Goal: Task Accomplishment & Management: Complete application form

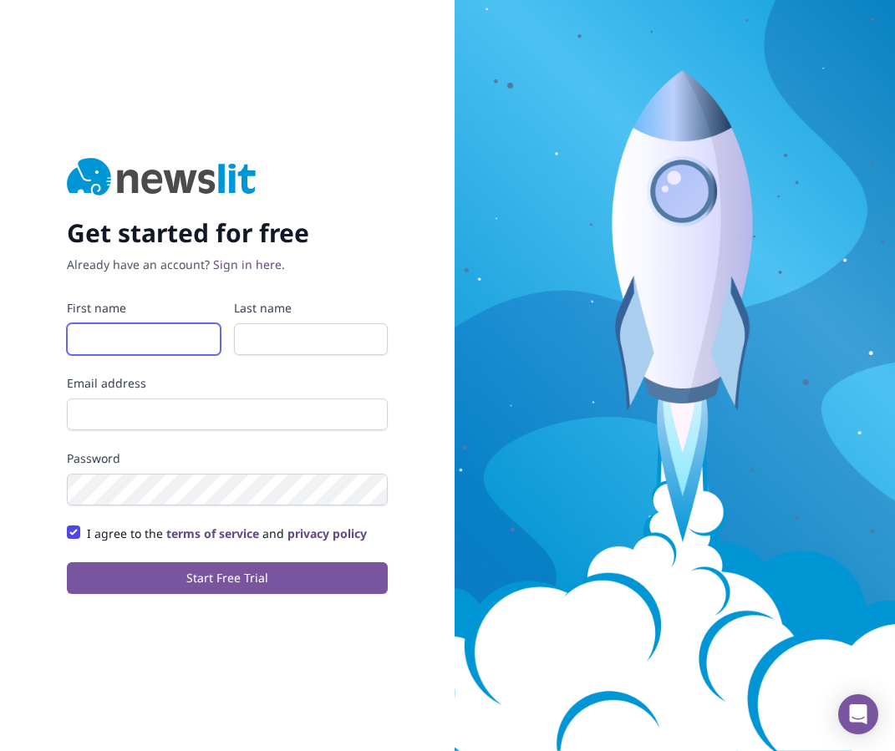
click at [181, 338] on input "First name" at bounding box center [144, 339] width 154 height 32
type input "maryam"
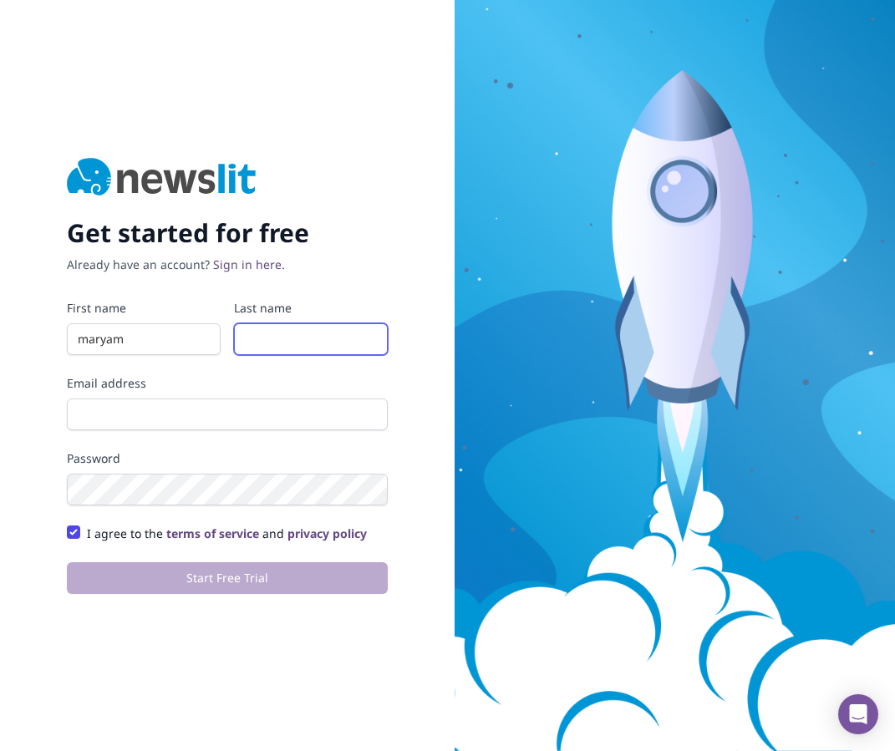
click at [292, 340] on input "Last name" at bounding box center [311, 339] width 154 height 32
type input "Bellakbira"
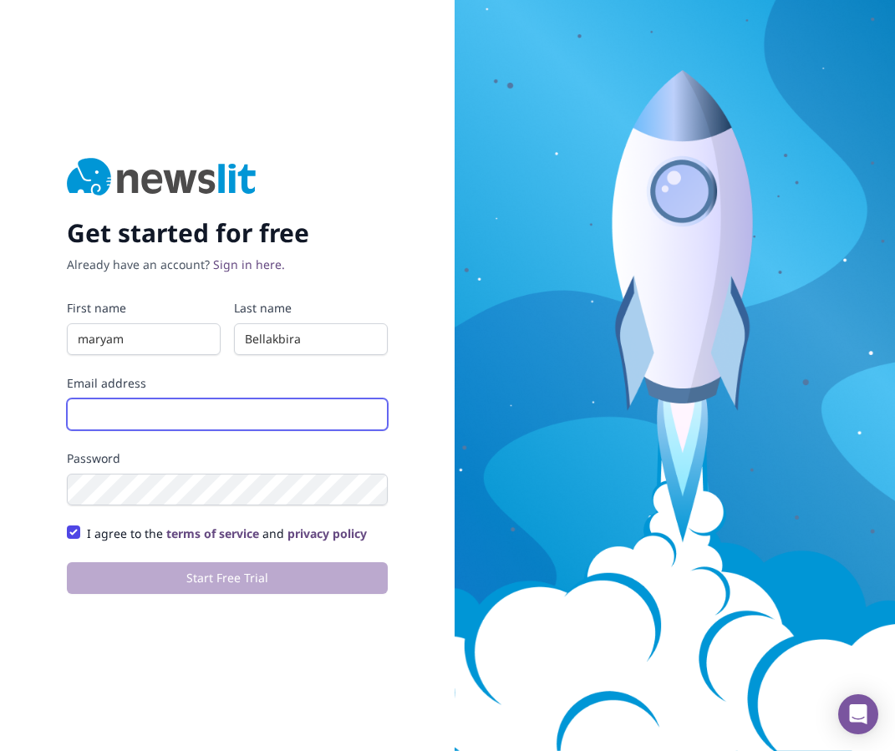
click at [260, 409] on input "Email address" at bounding box center [227, 415] width 321 height 32
type input "[EMAIL_ADDRESS][DOMAIN_NAME]"
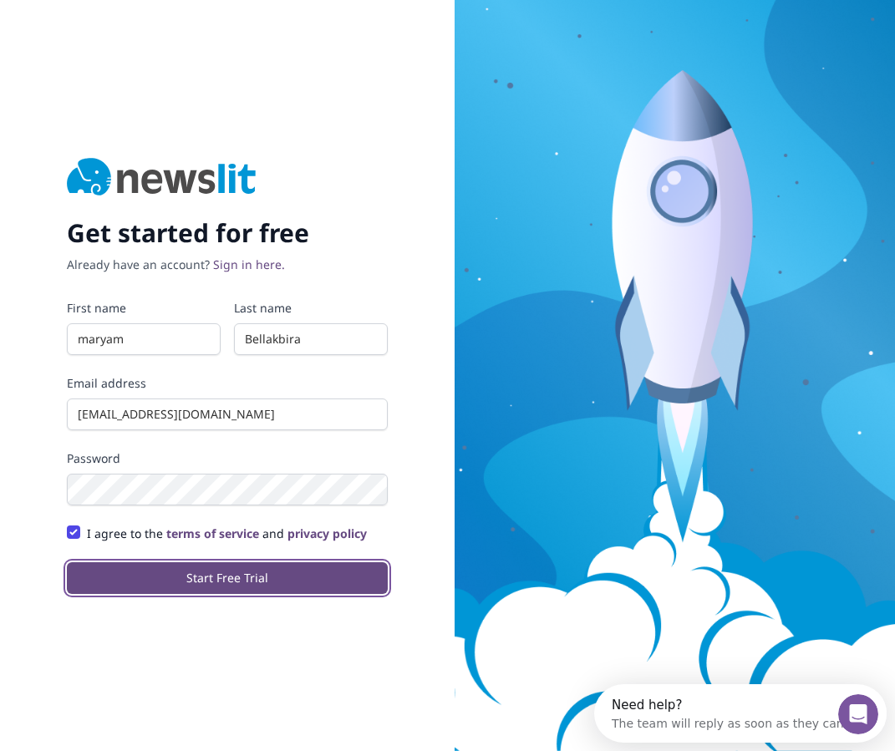
click at [277, 566] on button "Start Free Trial" at bounding box center [227, 578] width 321 height 32
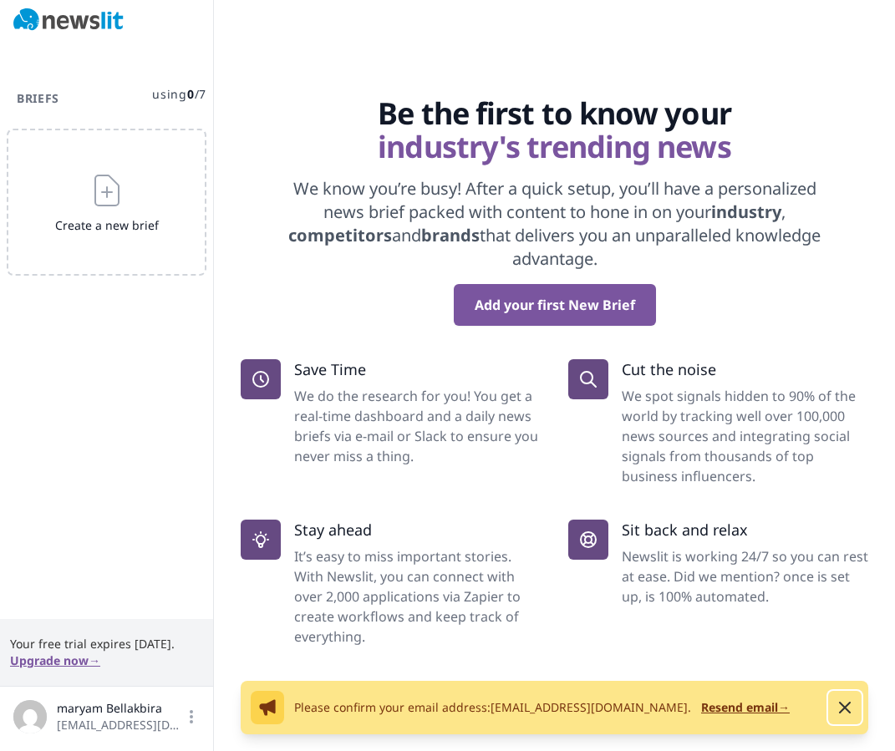
click at [845, 709] on icon "button" at bounding box center [845, 708] width 10 height 10
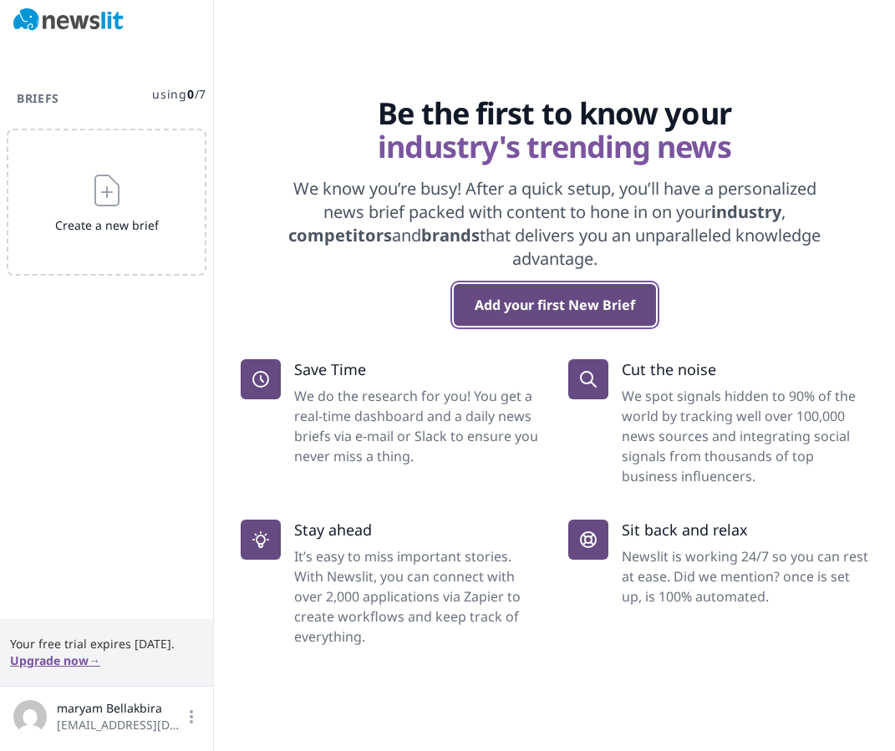
click at [515, 307] on button "Add your first New Brief" at bounding box center [555, 305] width 202 height 42
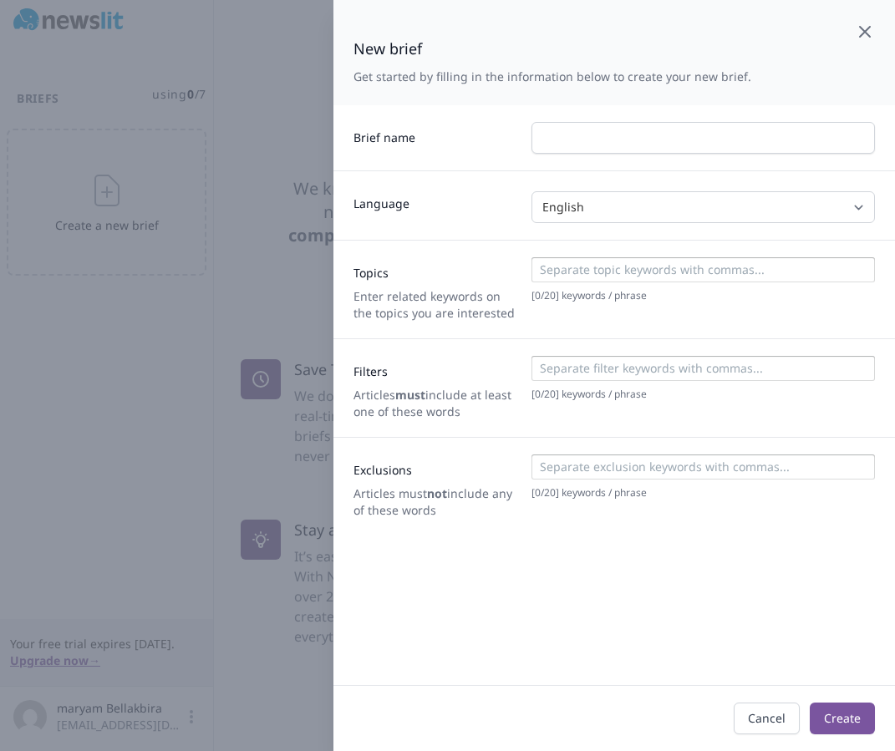
click at [867, 36] on icon "button" at bounding box center [865, 32] width 10 height 10
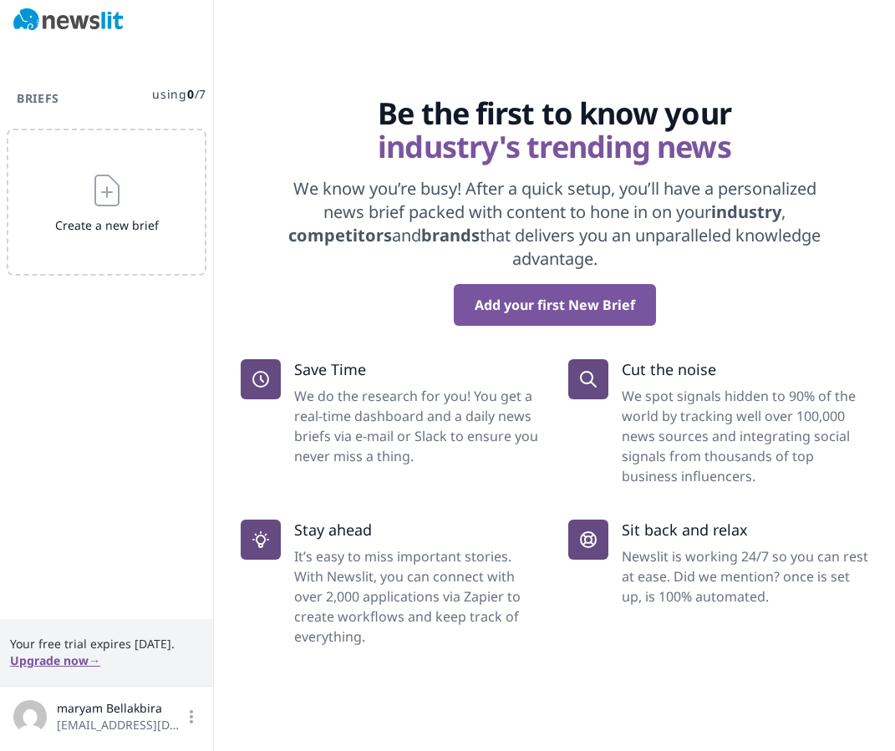
click at [89, 20] on img at bounding box center [68, 19] width 110 height 23
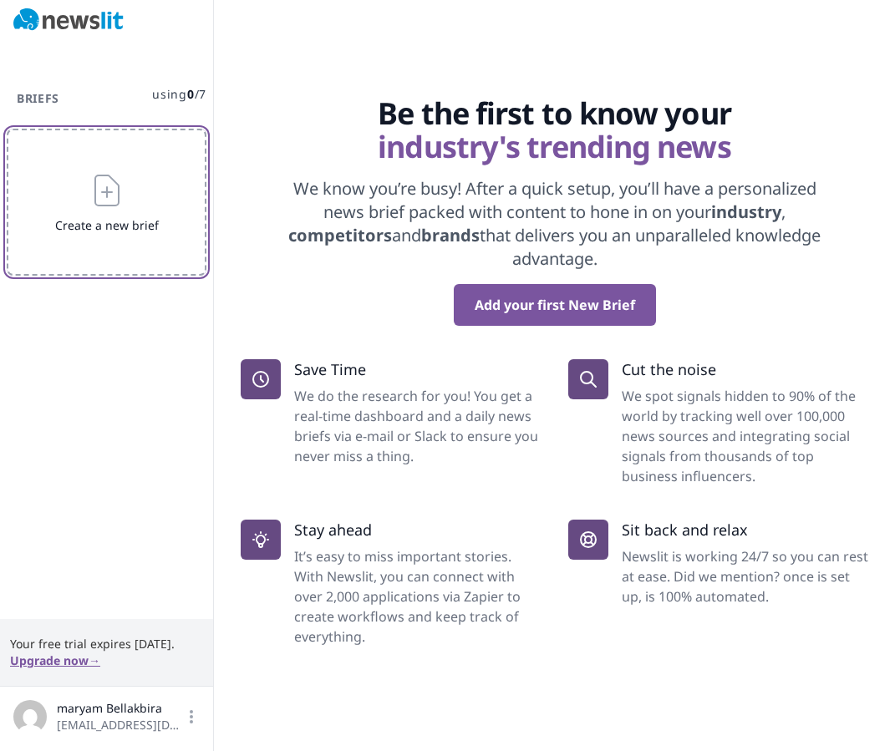
click at [145, 168] on button "Create a new brief" at bounding box center [107, 202] width 200 height 147
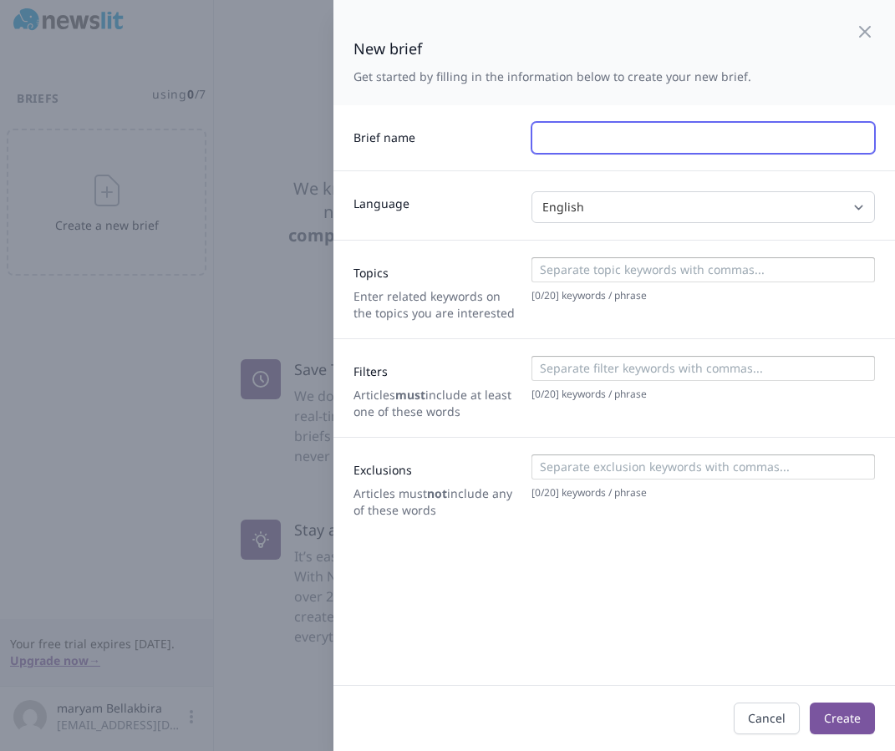
click at [555, 129] on input "text" at bounding box center [702, 138] width 343 height 32
type input "myself"
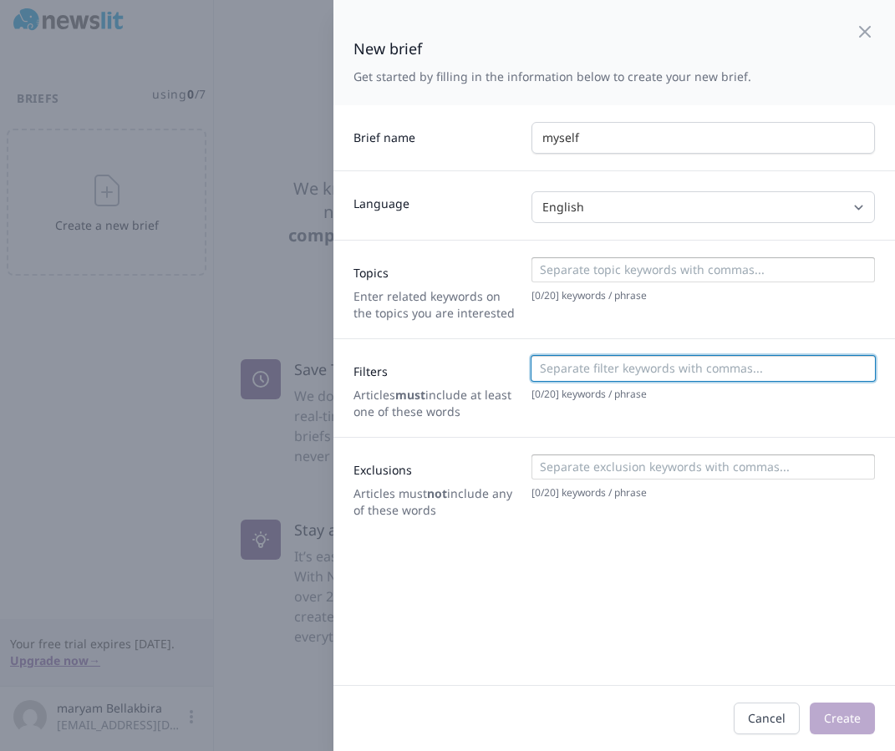
click at [693, 375] on input at bounding box center [702, 368] width 333 height 17
click at [863, 1] on div "New brief Get started by filling in the information below to create your new br…" at bounding box center [613, 52] width 561 height 105
click at [863, 14] on div "New brief Get started by filling in the information below to create your new br…" at bounding box center [613, 52] width 561 height 105
click at [863, 25] on icon "button" at bounding box center [865, 32] width 20 height 20
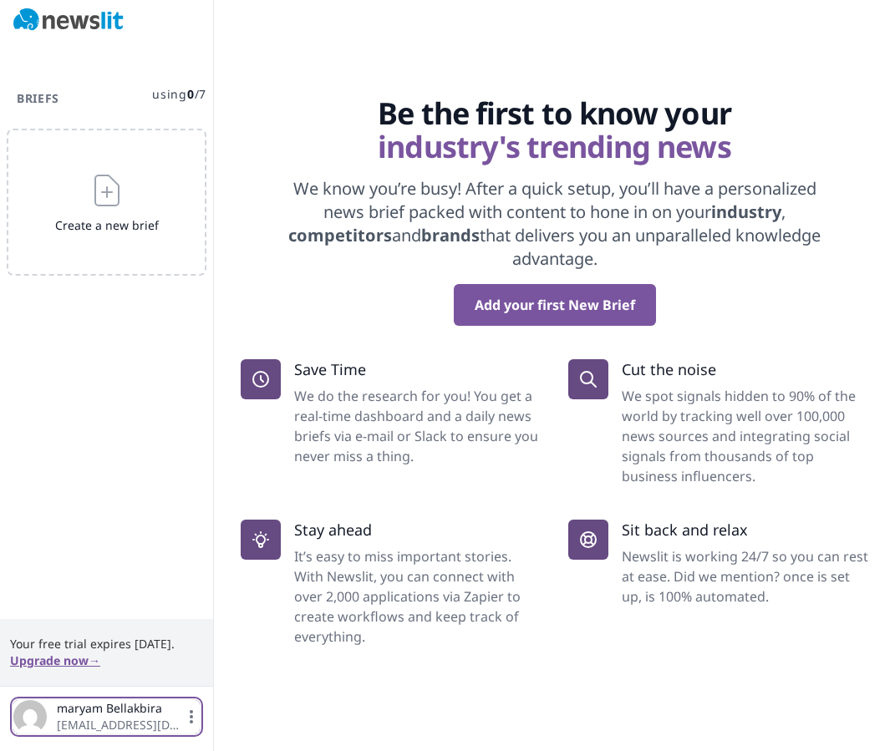
click at [127, 713] on span "maryam Bellakbira" at bounding box center [120, 708] width 126 height 17
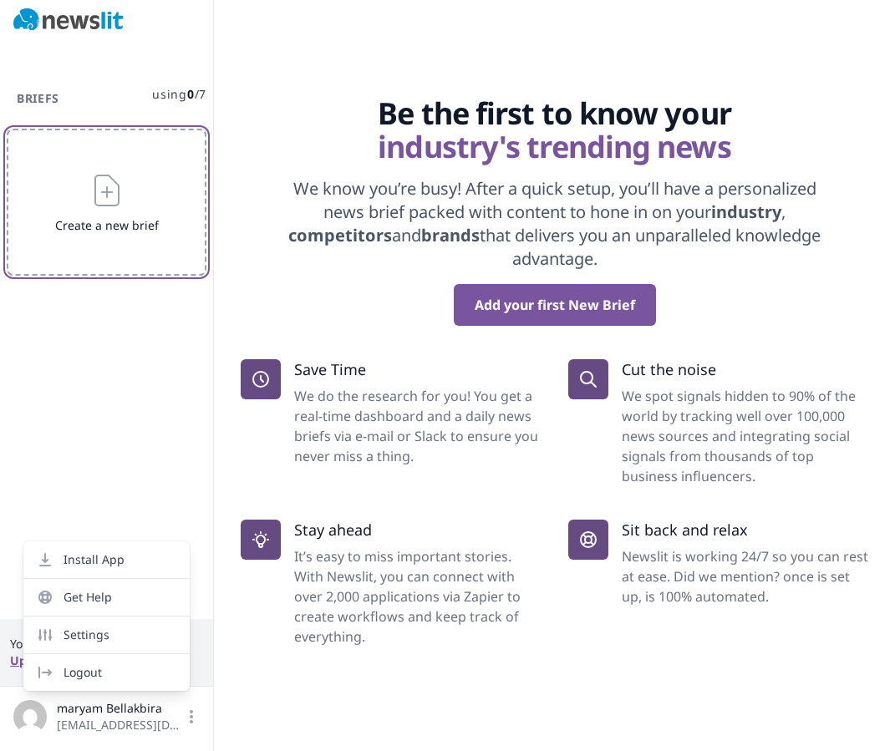
click at [144, 217] on span "Create a new brief" at bounding box center [106, 225] width 116 height 17
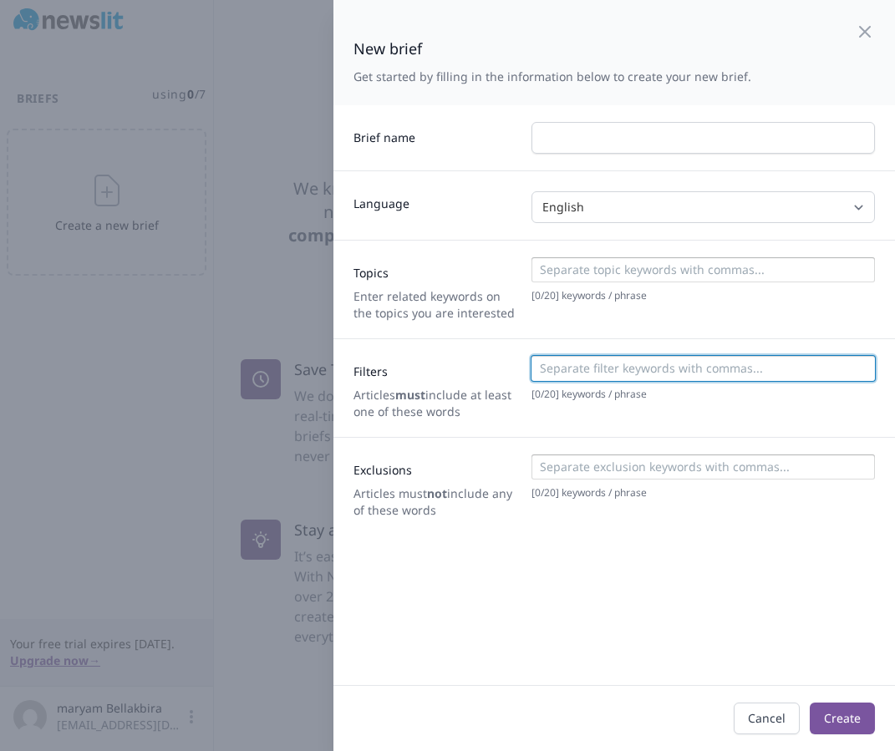
click at [612, 374] on input at bounding box center [702, 368] width 333 height 17
type input "biotech"
click at [590, 272] on input at bounding box center [702, 269] width 333 height 17
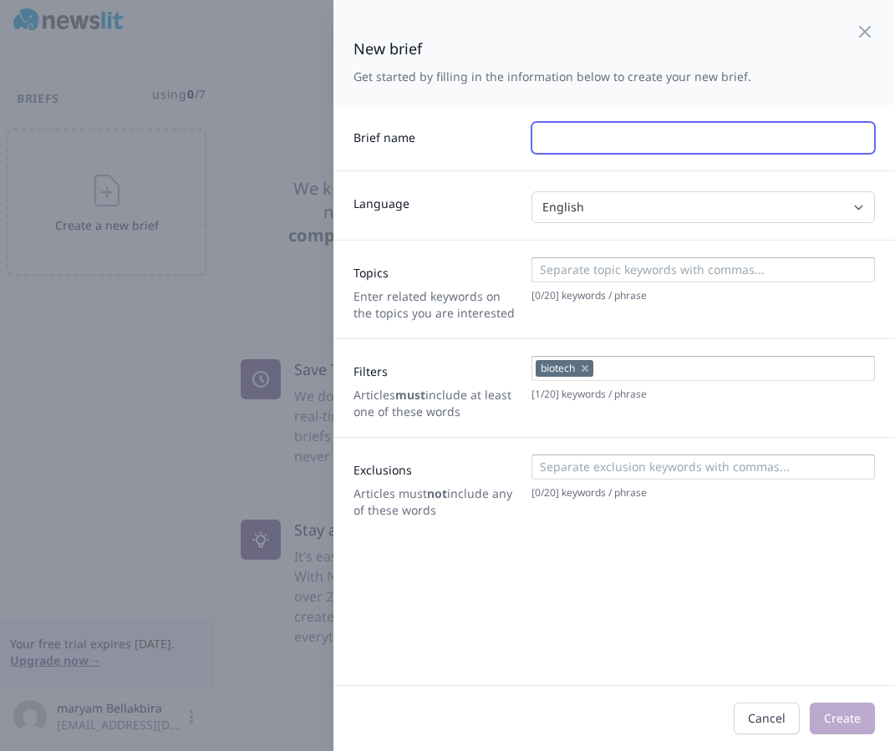
click at [590, 140] on input "text" at bounding box center [702, 138] width 343 height 32
type input "myself"
click at [640, 278] on div at bounding box center [702, 271] width 333 height 21
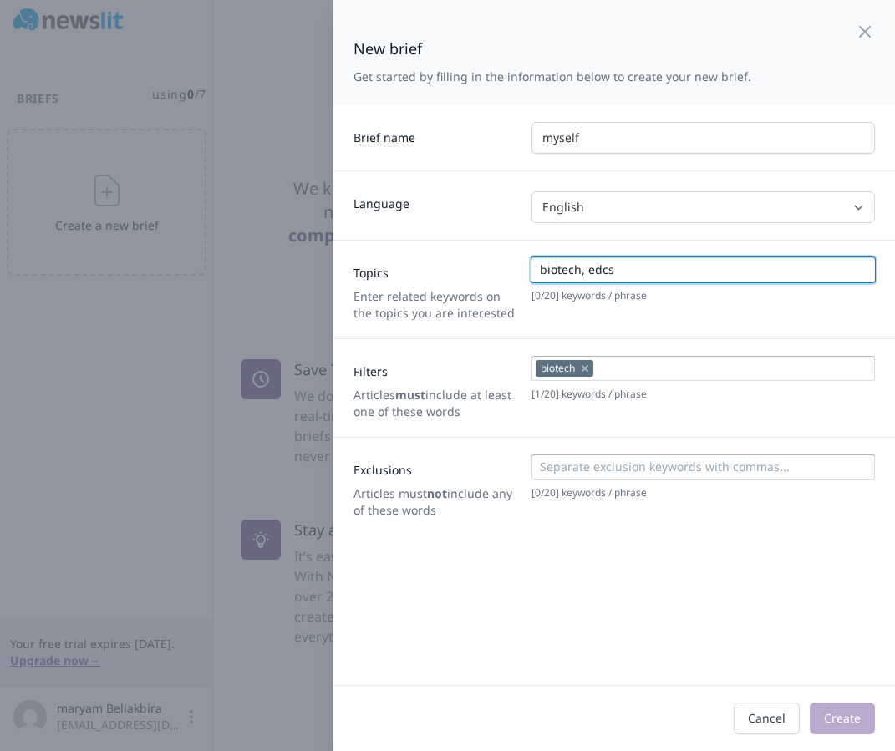
type input "biotech, edcs"
click at [746, 594] on div "New brief Get started by filling in the information below to create your new br…" at bounding box center [613, 342] width 561 height 685
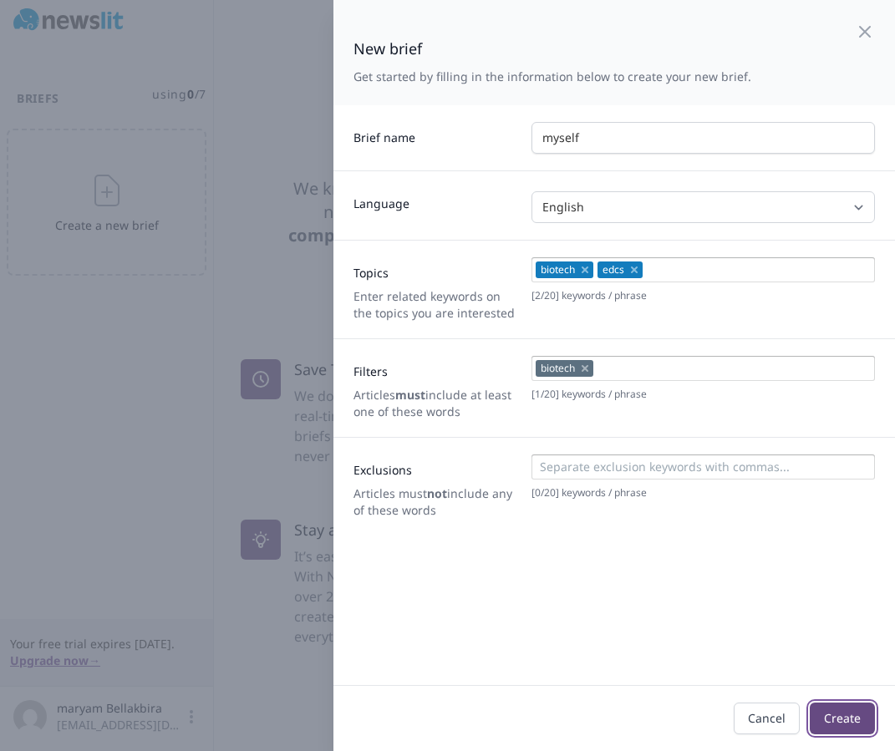
click at [834, 721] on button "Create" at bounding box center [842, 719] width 65 height 32
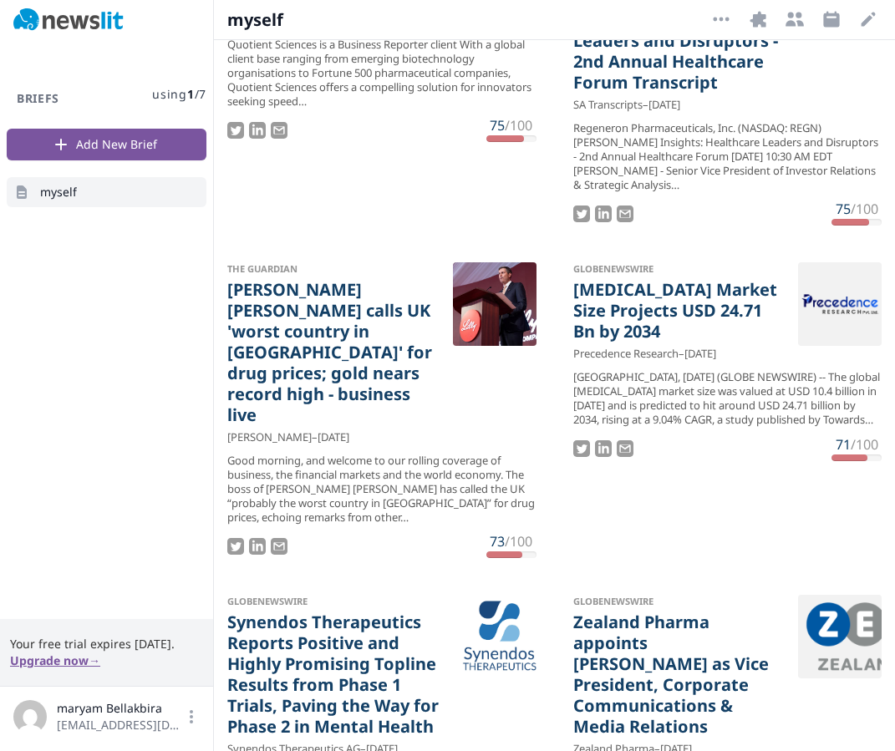
scroll to position [3003, 0]
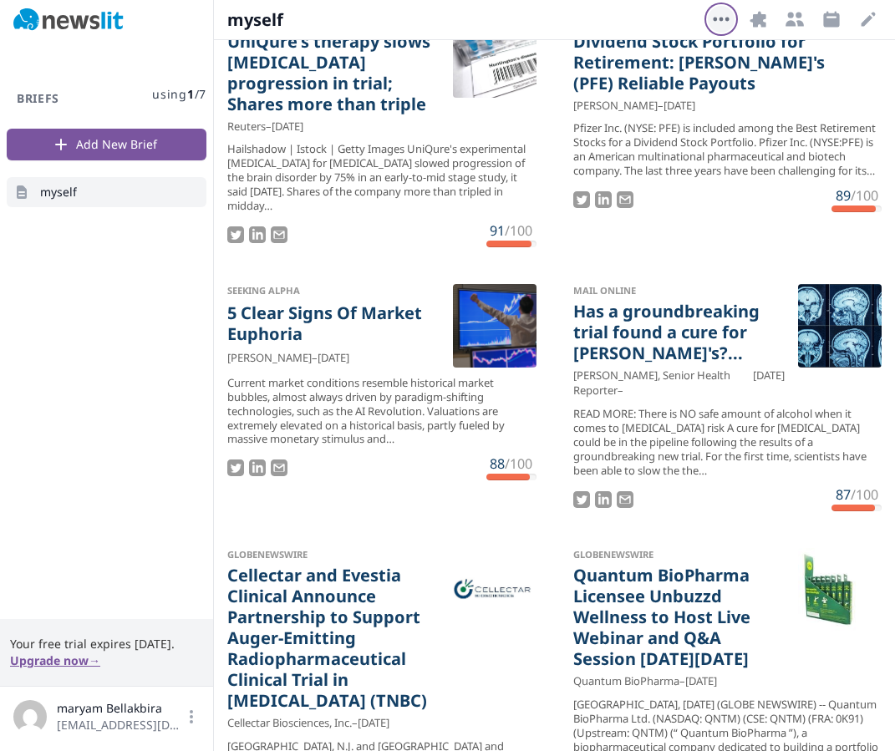
click at [720, 23] on icon "button" at bounding box center [721, 19] width 20 height 20
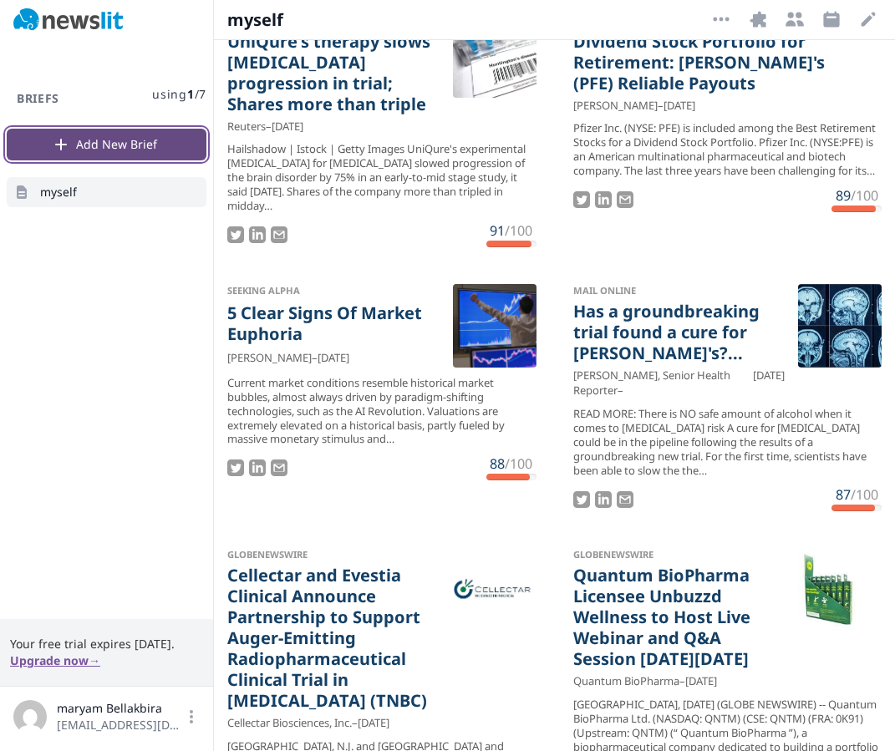
click at [107, 148] on button "Add New Brief" at bounding box center [107, 145] width 200 height 32
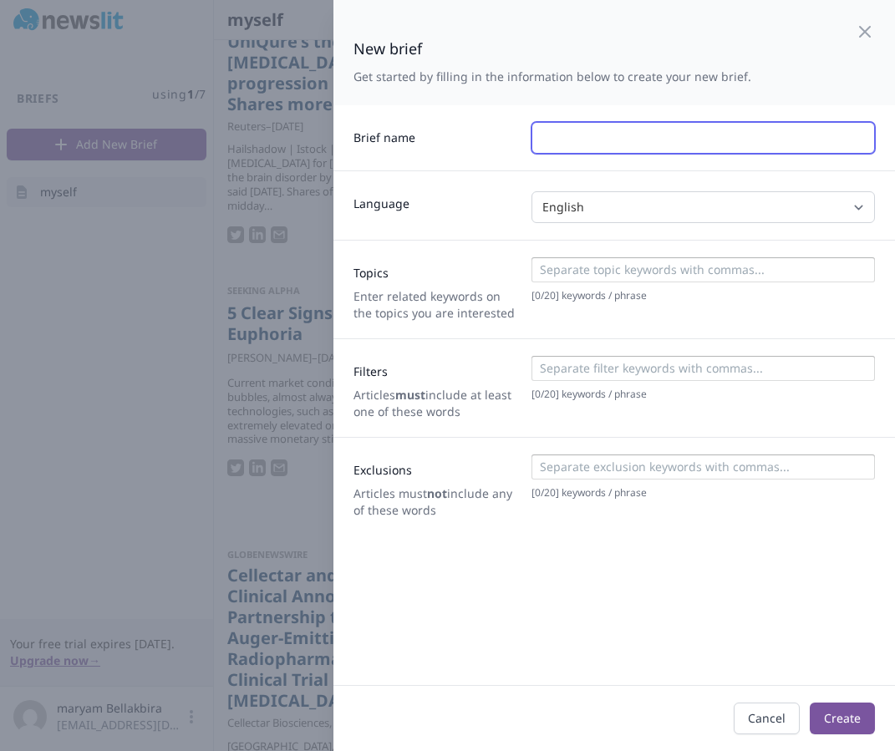
click at [595, 135] on input "text" at bounding box center [702, 138] width 343 height 32
type input "me"
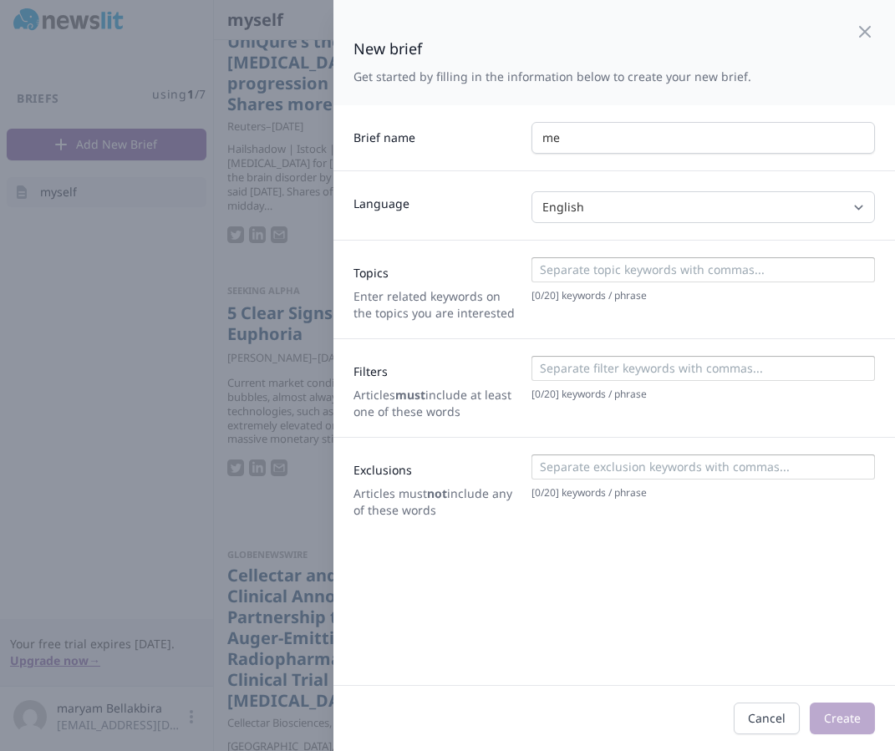
click at [610, 378] on div at bounding box center [702, 370] width 333 height 21
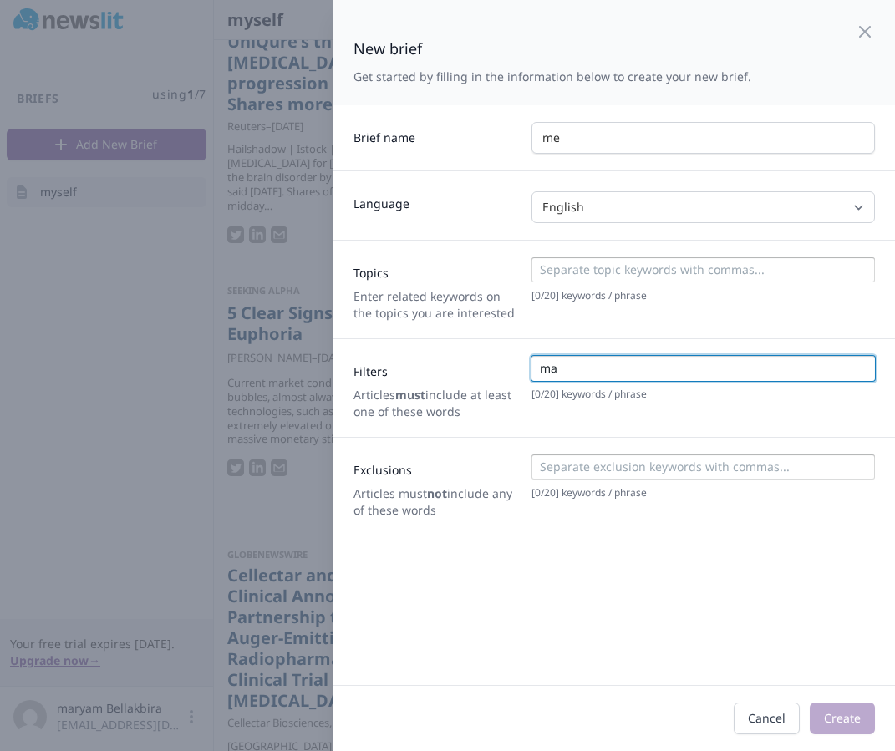
type input "m"
type input "bellakbira"
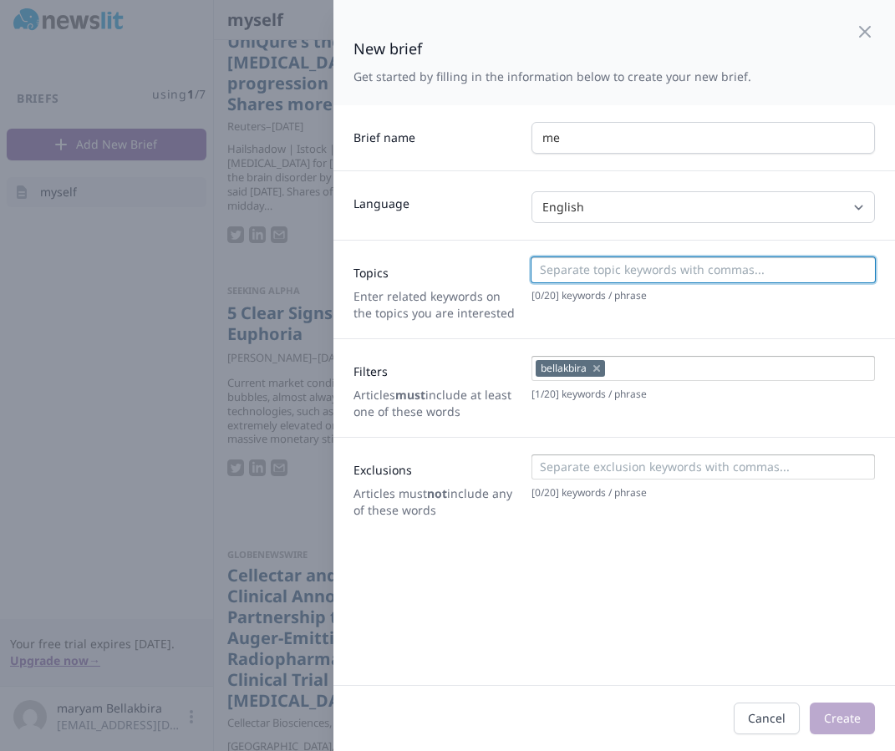
click at [640, 264] on input at bounding box center [702, 269] width 333 height 17
type input "edc"
click at [618, 467] on input at bounding box center [702, 467] width 333 height 17
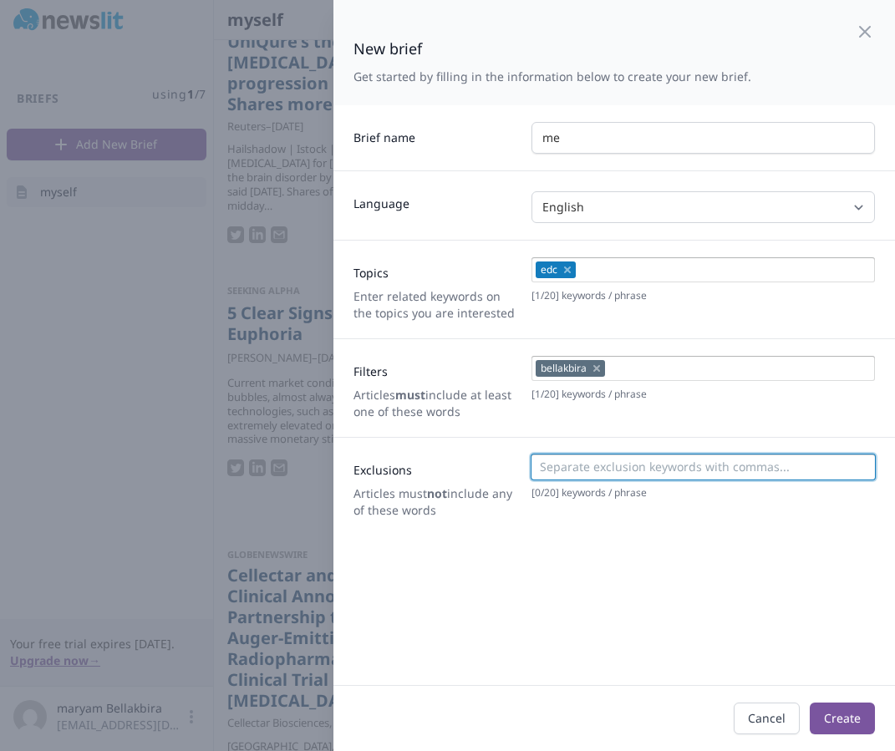
click at [680, 571] on div "New brief Get started by filling in the information below to create your new br…" at bounding box center [613, 342] width 561 height 685
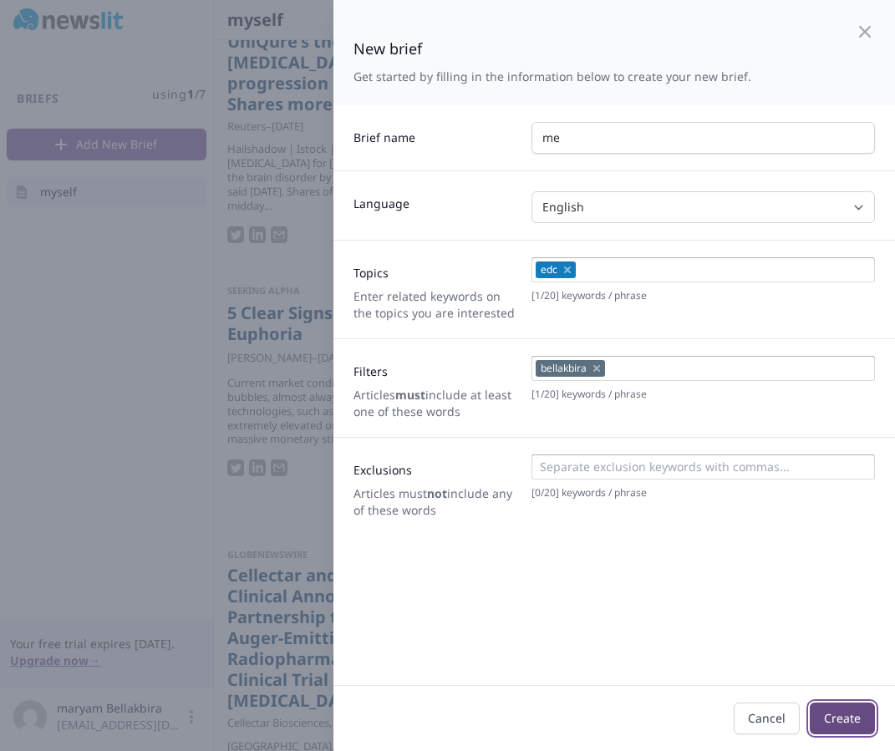
click at [865, 717] on button "Create" at bounding box center [842, 719] width 65 height 32
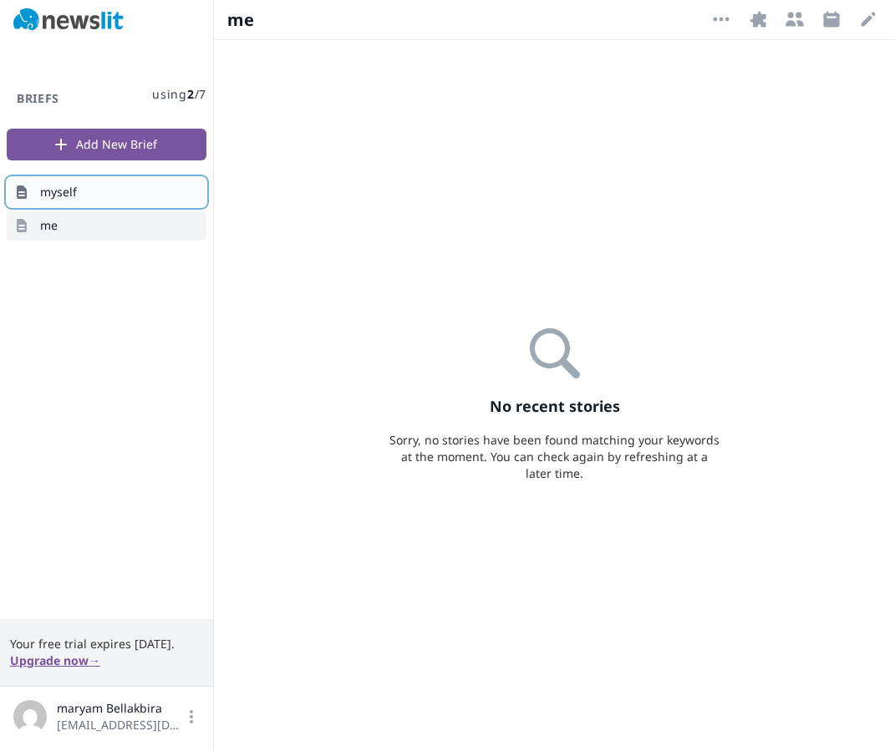
click at [141, 200] on link "myself" at bounding box center [107, 192] width 200 height 30
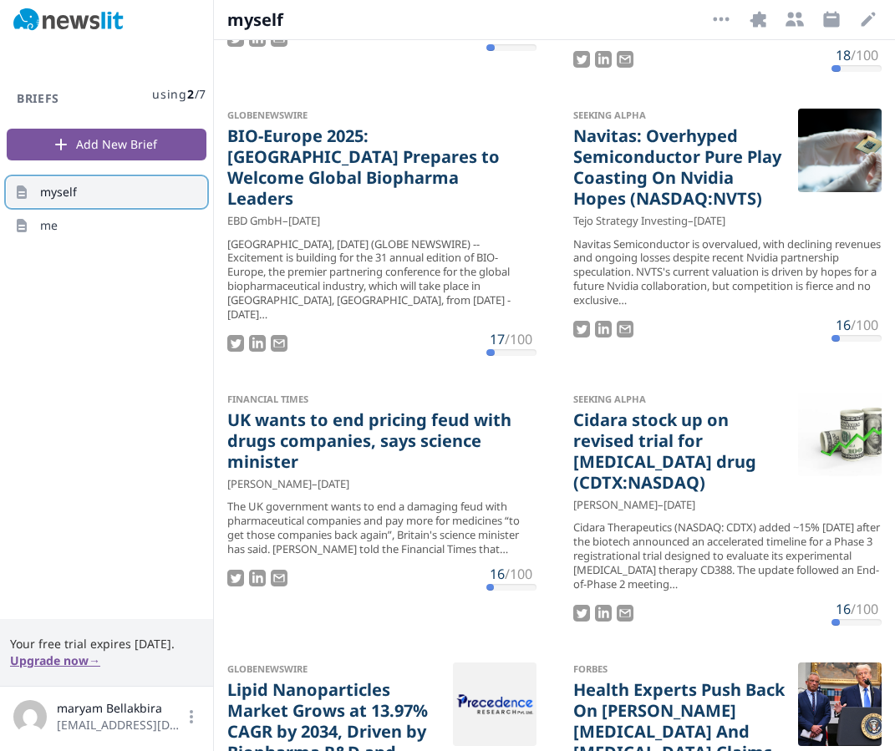
scroll to position [952, 0]
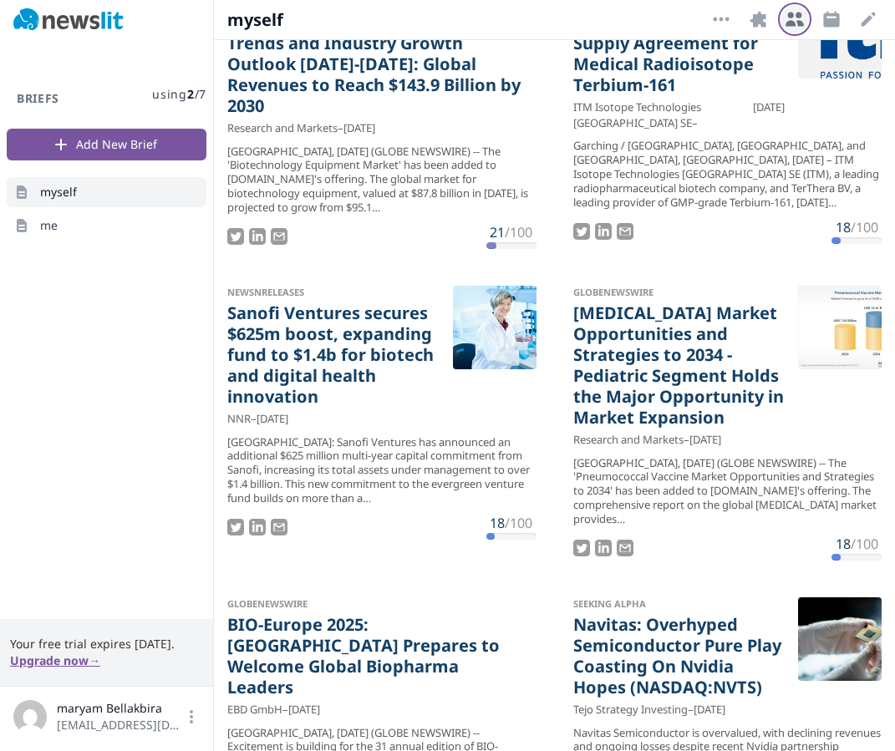
click at [791, 23] on icon "button" at bounding box center [794, 20] width 18 height 14
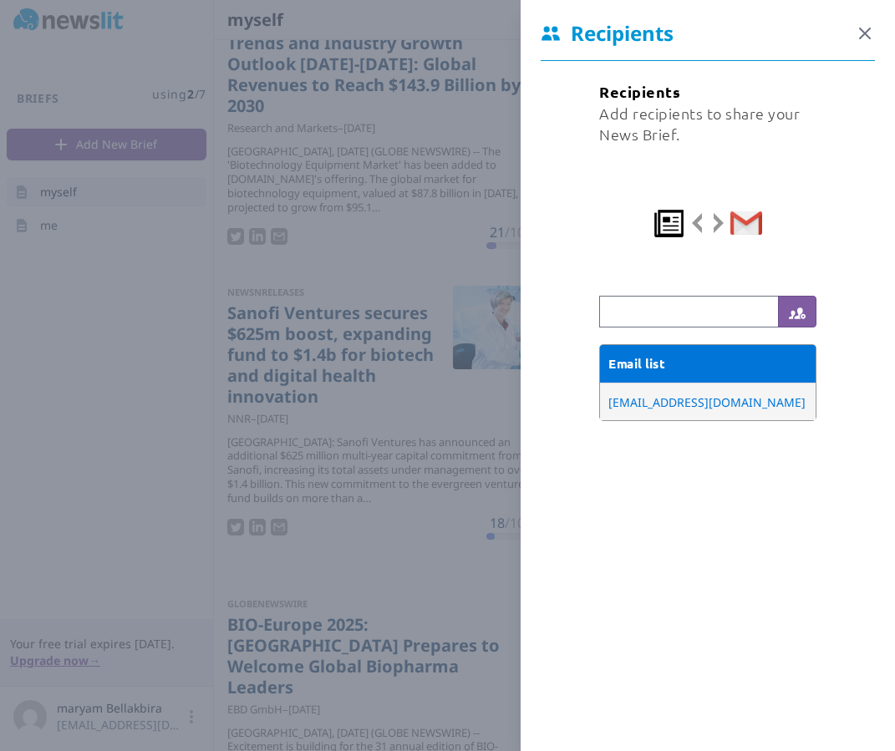
click at [860, 28] on icon "button" at bounding box center [865, 33] width 10 height 10
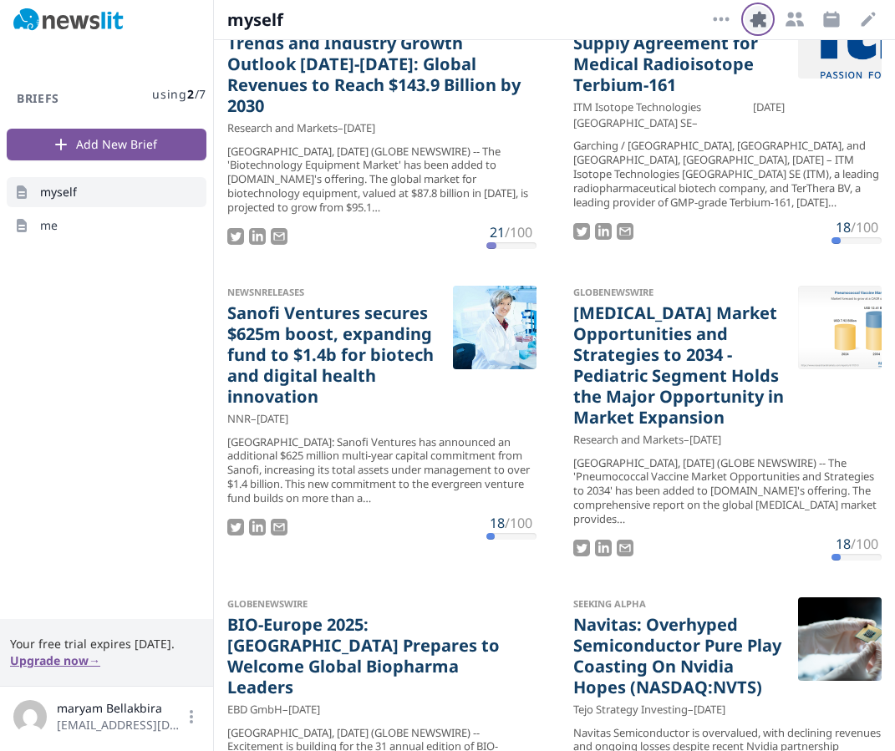
click at [754, 20] on icon "button" at bounding box center [757, 19] width 16 height 16
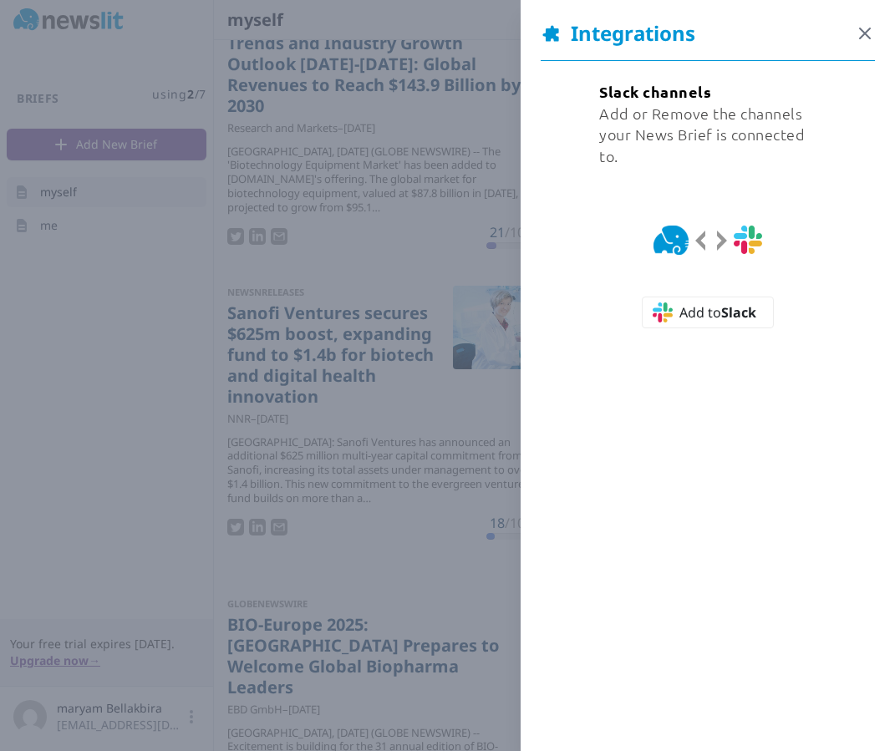
click at [861, 28] on icon "button" at bounding box center [865, 33] width 20 height 20
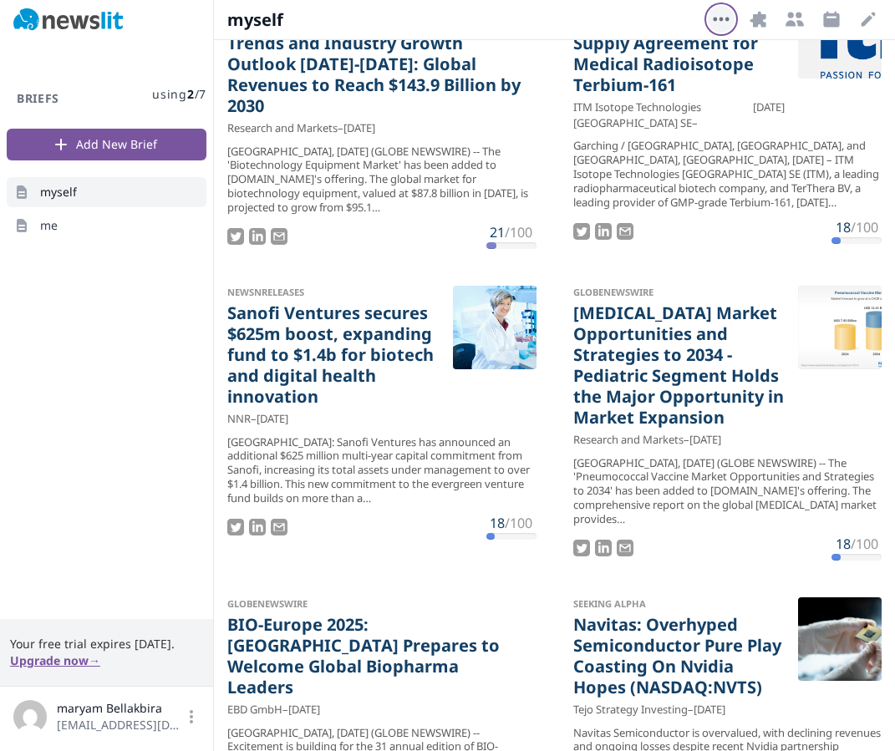
click at [722, 25] on icon "button" at bounding box center [721, 19] width 20 height 20
click at [836, 23] on icon "button" at bounding box center [831, 19] width 16 height 16
select select "9"
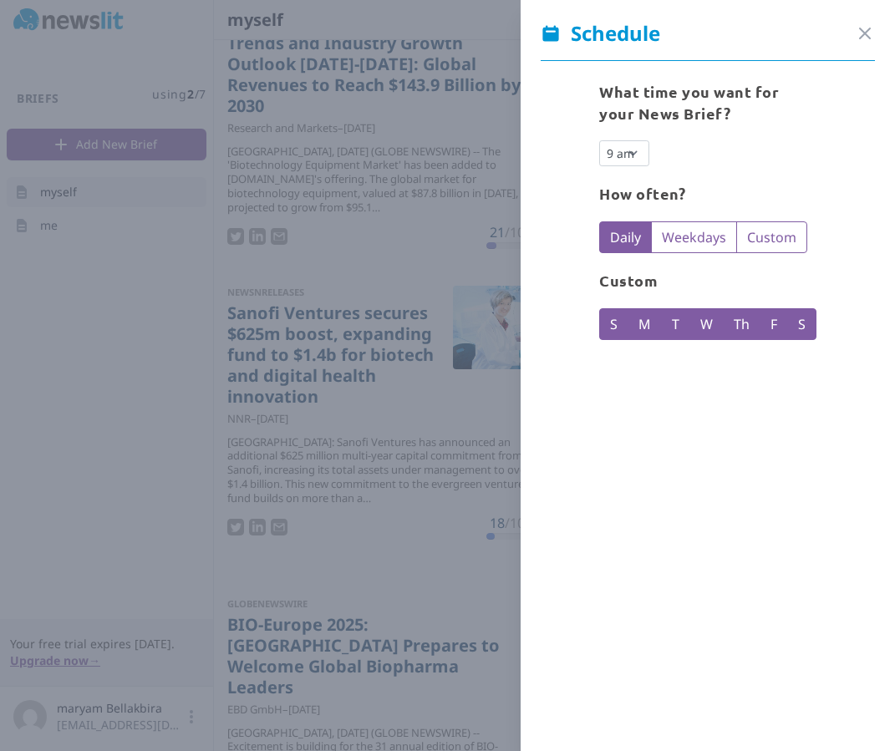
click at [875, 22] on div "Schedule Close panel" at bounding box center [707, 40] width 374 height 41
click at [865, 28] on icon "button" at bounding box center [865, 33] width 20 height 20
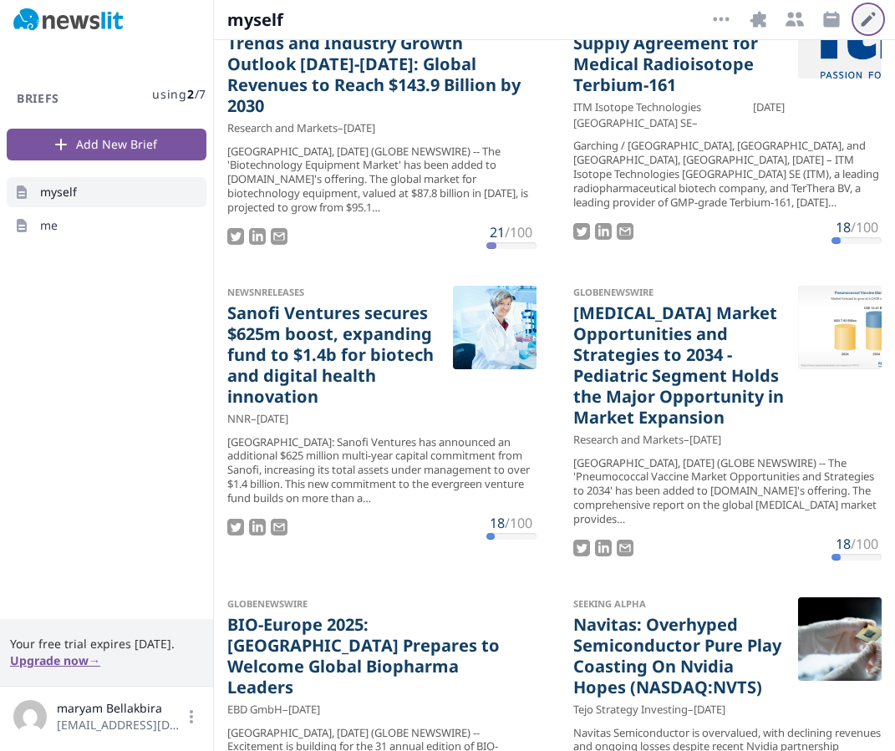
click at [870, 24] on icon "button" at bounding box center [868, 19] width 20 height 20
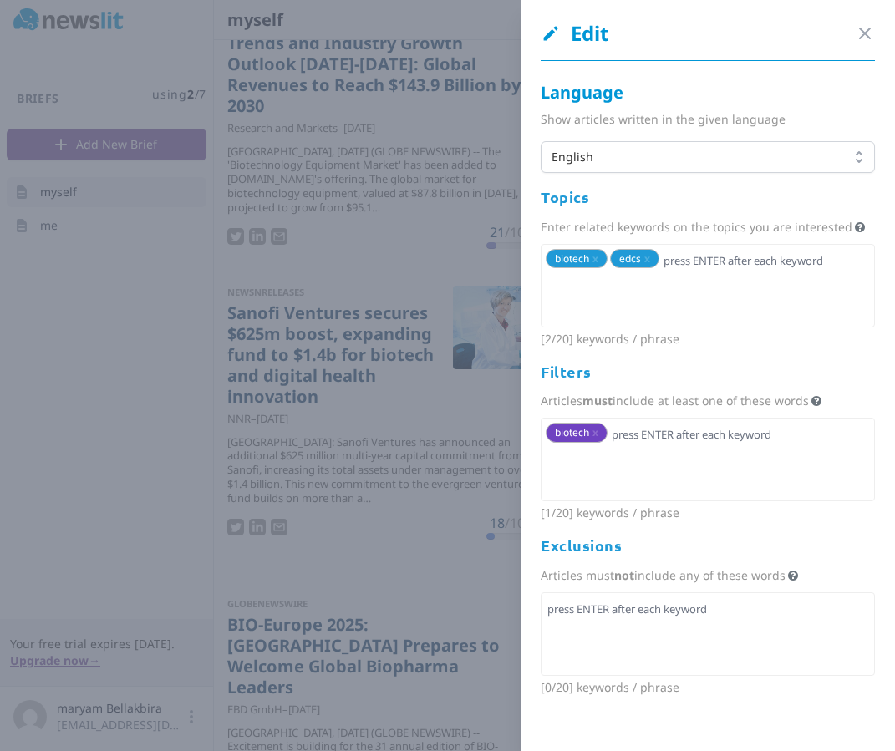
click at [680, 460] on div "biotech x" at bounding box center [708, 460] width 334 height 84
click at [710, 276] on div "biotech x edcs x" at bounding box center [708, 286] width 334 height 84
type input "cornell"
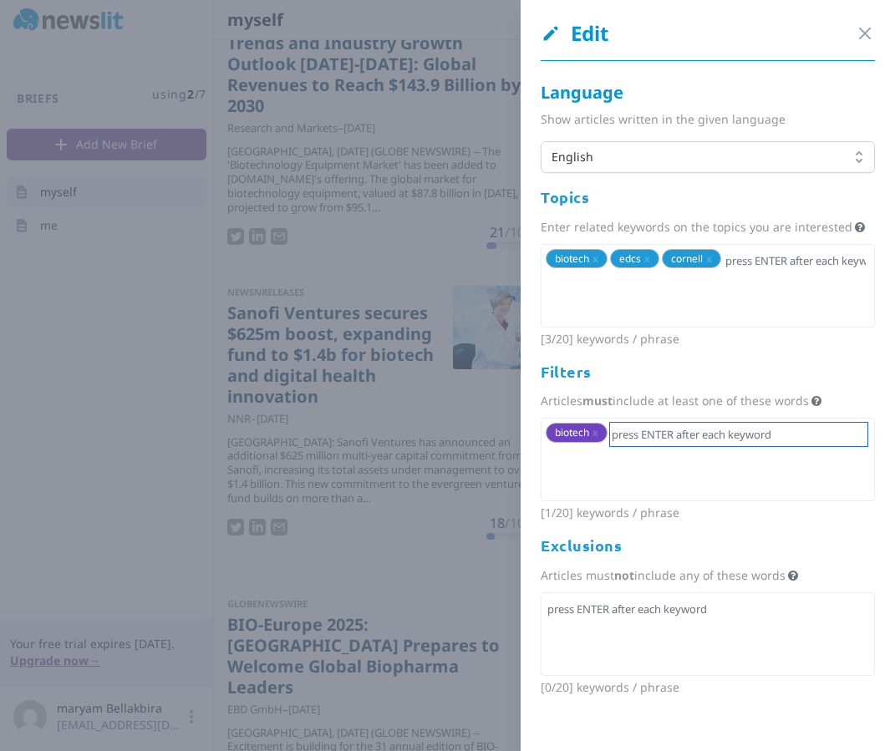
click at [723, 444] on input "text" at bounding box center [738, 434] width 257 height 23
type input "cornell"
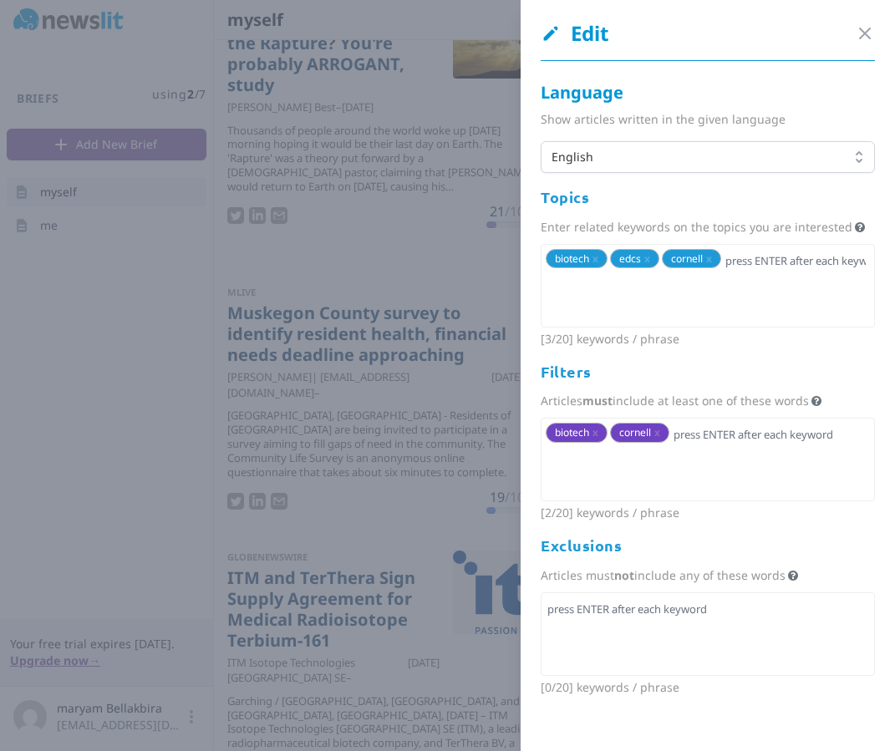
click at [860, 44] on div "Close panel" at bounding box center [865, 33] width 20 height 23
click at [860, 41] on icon "button" at bounding box center [865, 33] width 20 height 20
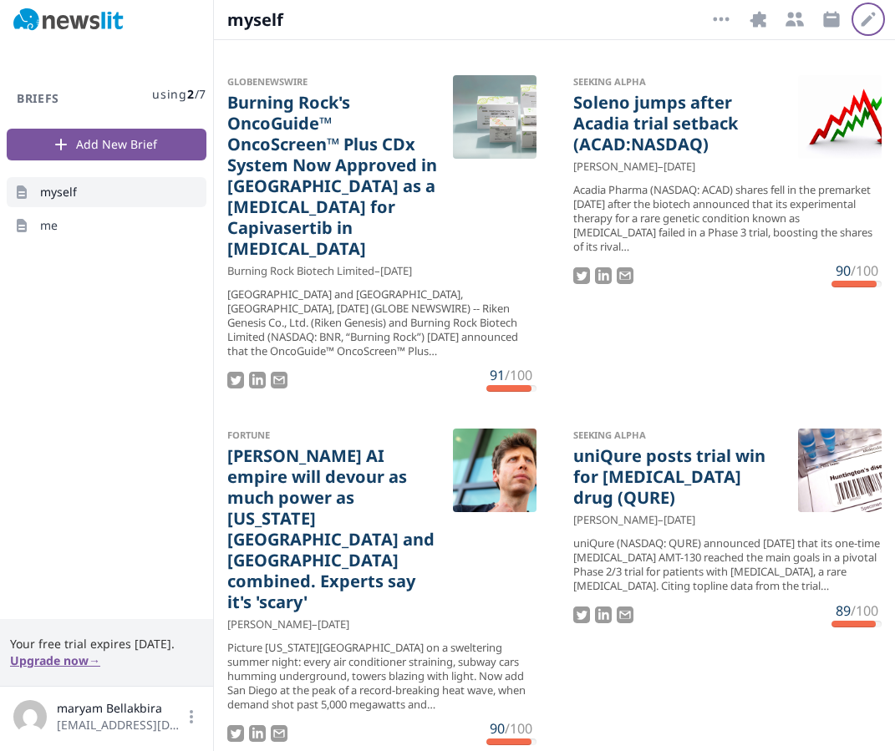
scroll to position [2866, 0]
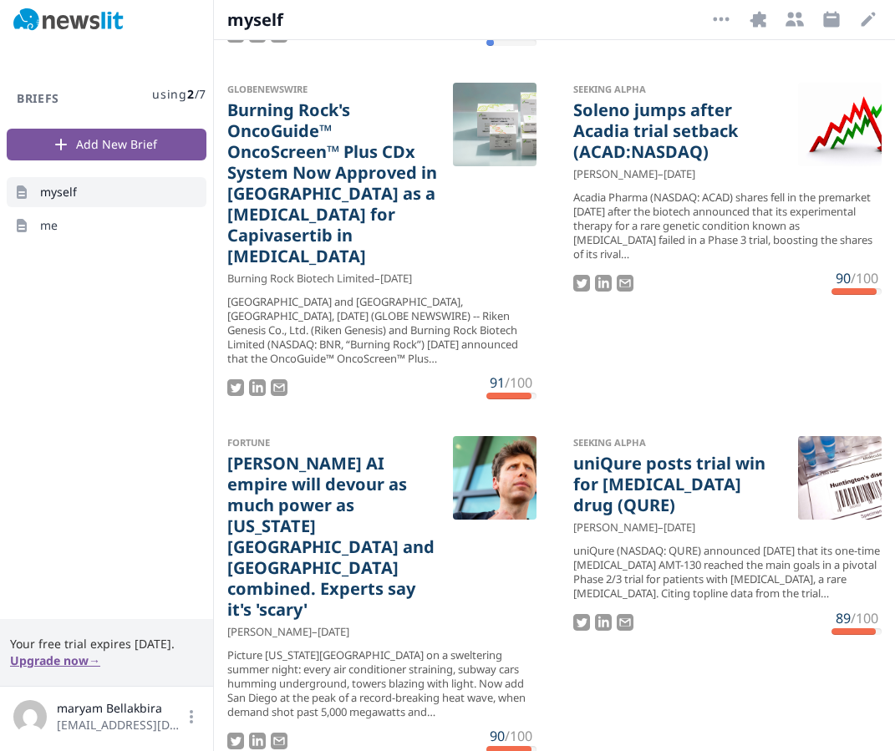
click at [125, 89] on div "Briefs using 2 / 7" at bounding box center [107, 95] width 200 height 42
click at [97, 23] on img at bounding box center [68, 19] width 110 height 23
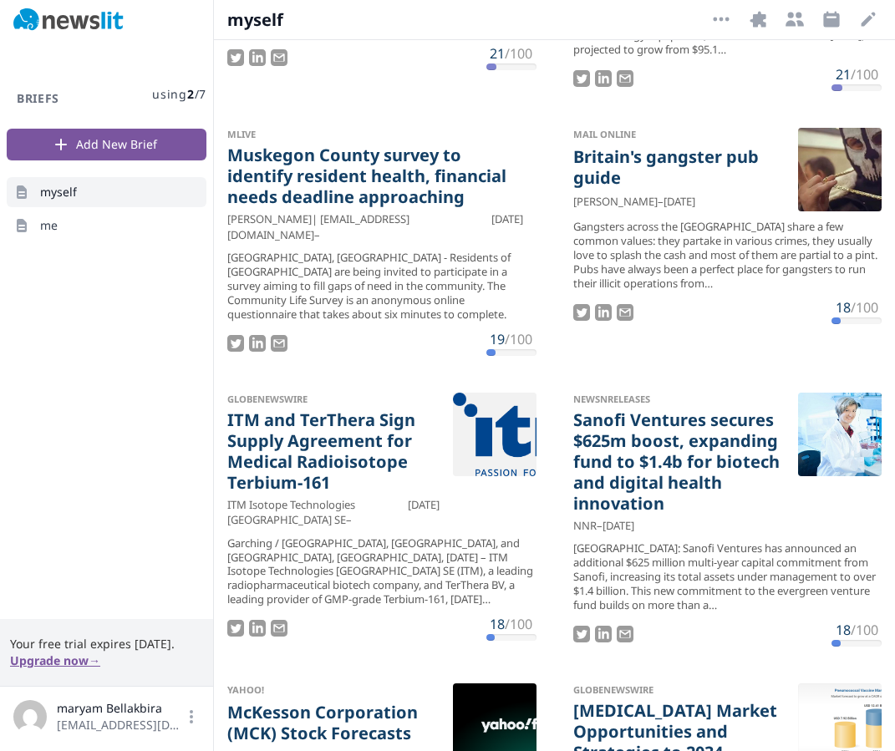
scroll to position [547, 0]
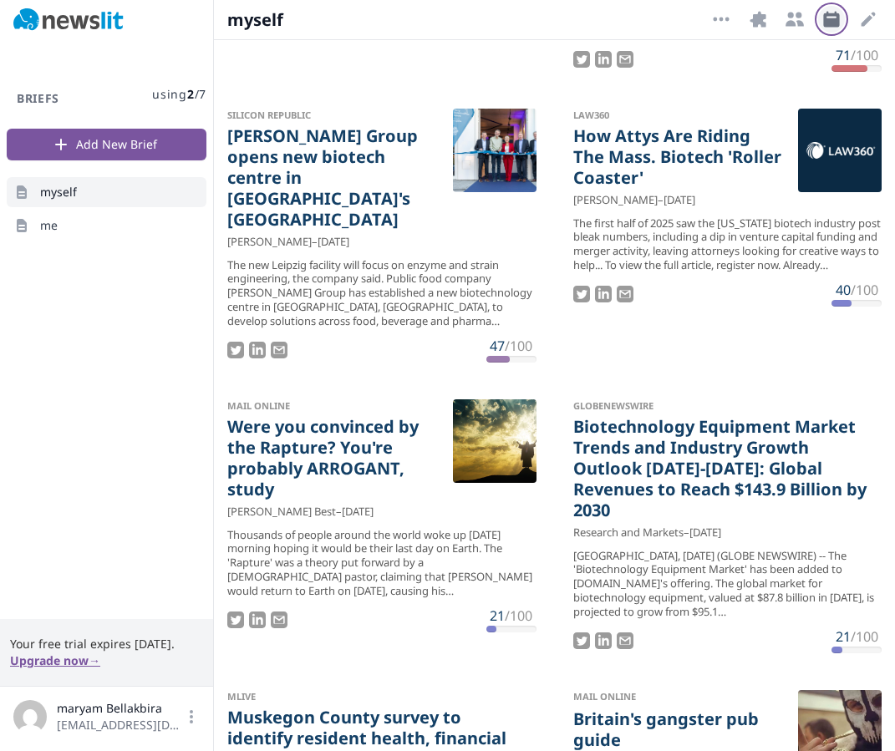
click at [828, 26] on icon "button" at bounding box center [831, 19] width 16 height 16
select select "9"
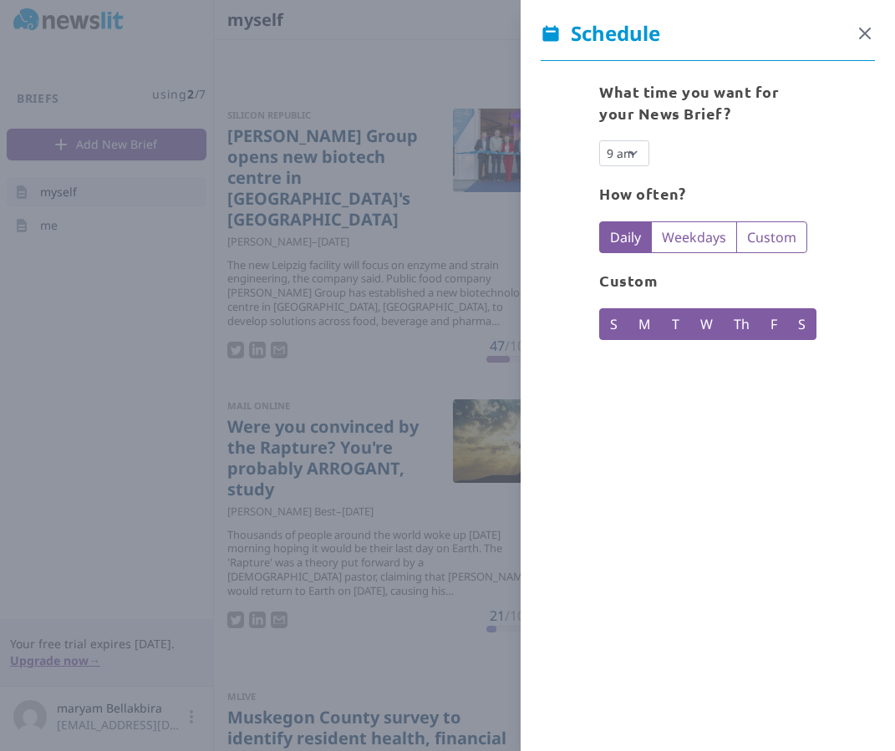
click at [861, 33] on icon "button" at bounding box center [865, 33] width 20 height 20
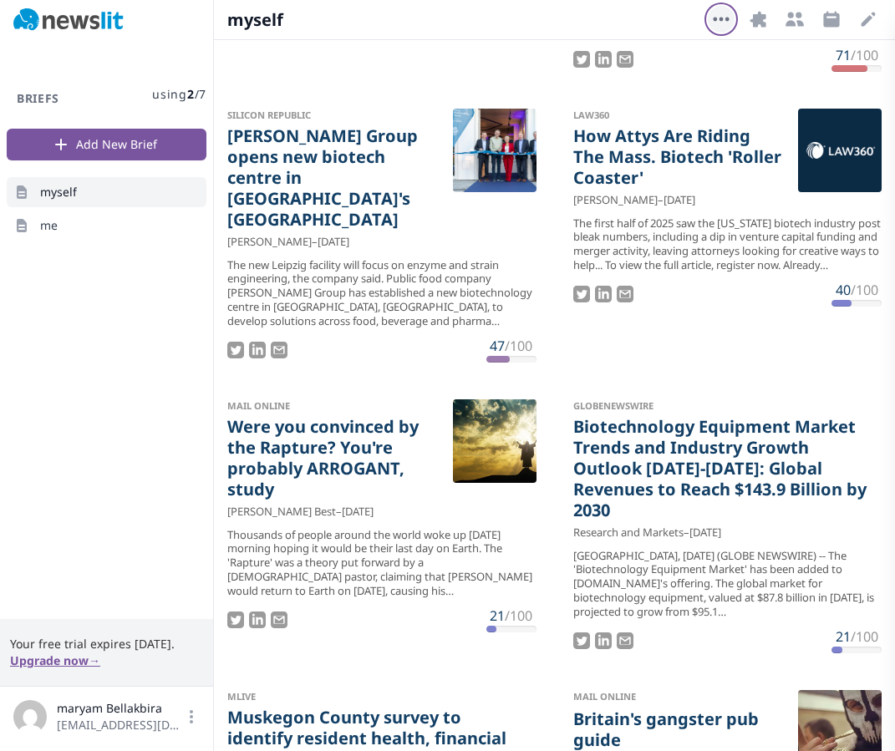
click at [718, 17] on icon "button" at bounding box center [721, 19] width 20 height 20
click at [830, 19] on icon "button" at bounding box center [831, 19] width 16 height 16
select select "9"
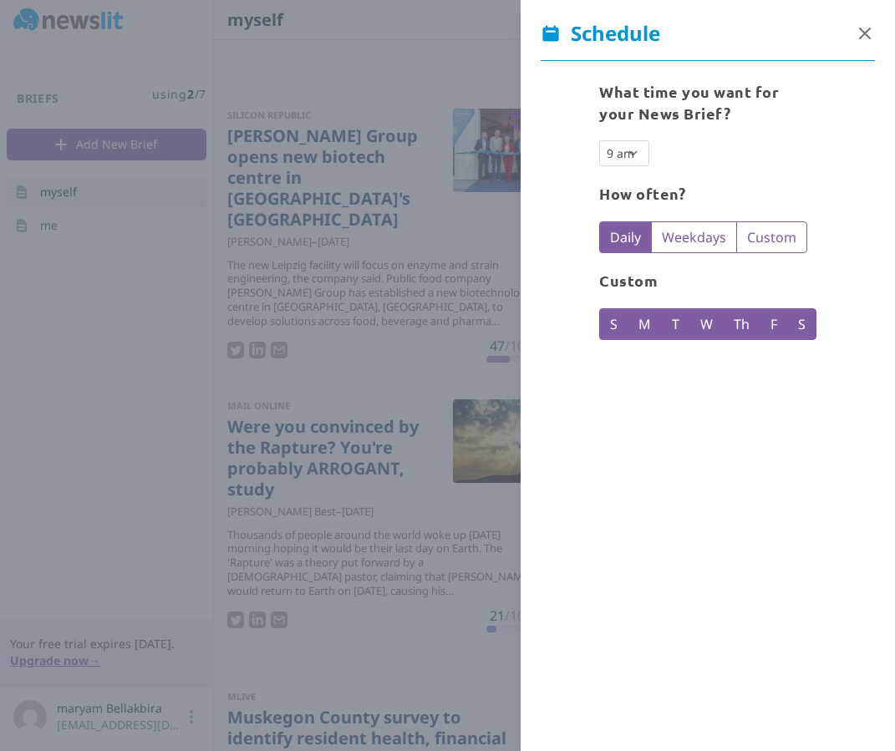
click at [872, 23] on icon "button" at bounding box center [865, 33] width 20 height 20
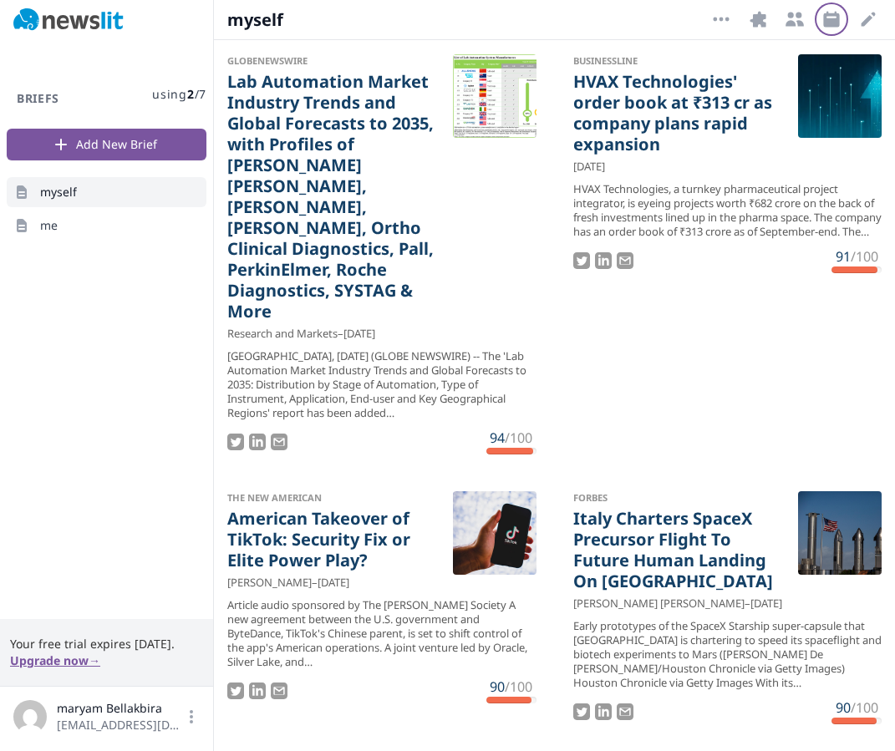
scroll to position [12467, 0]
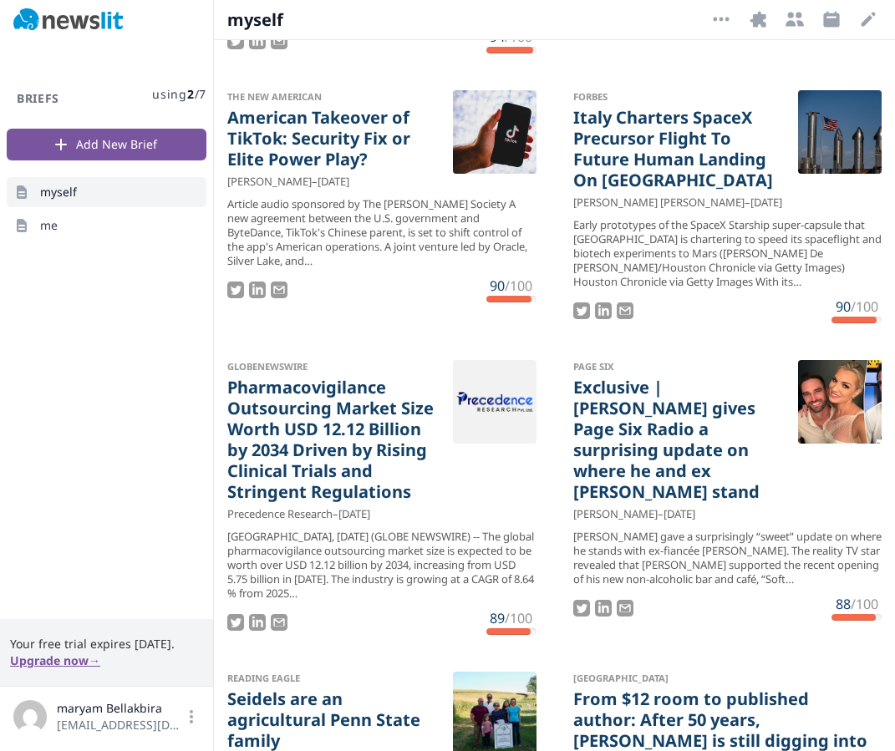
select select "9"
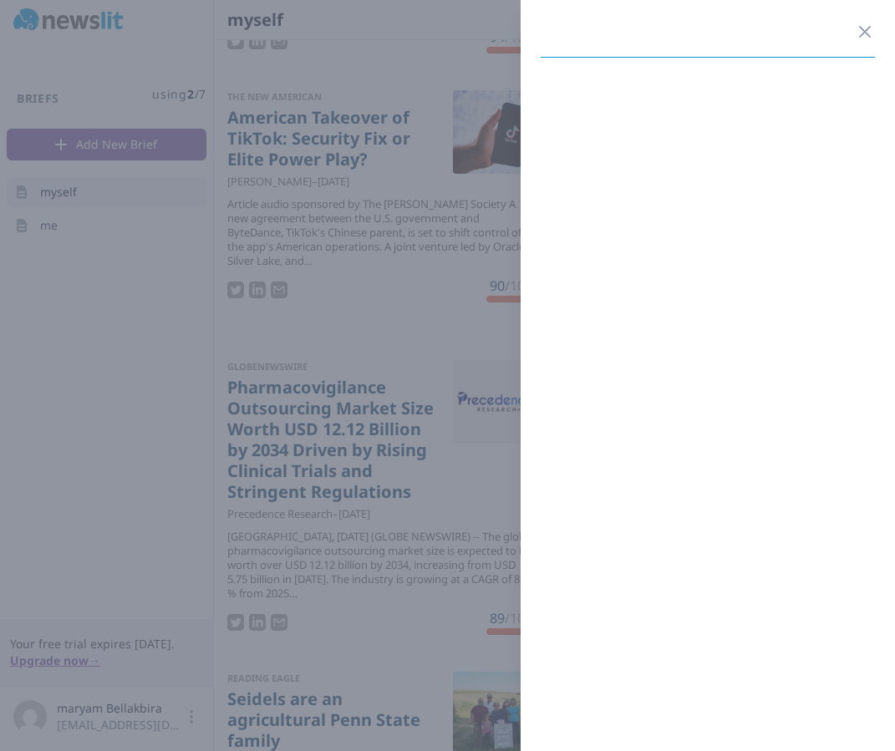
select select "9"
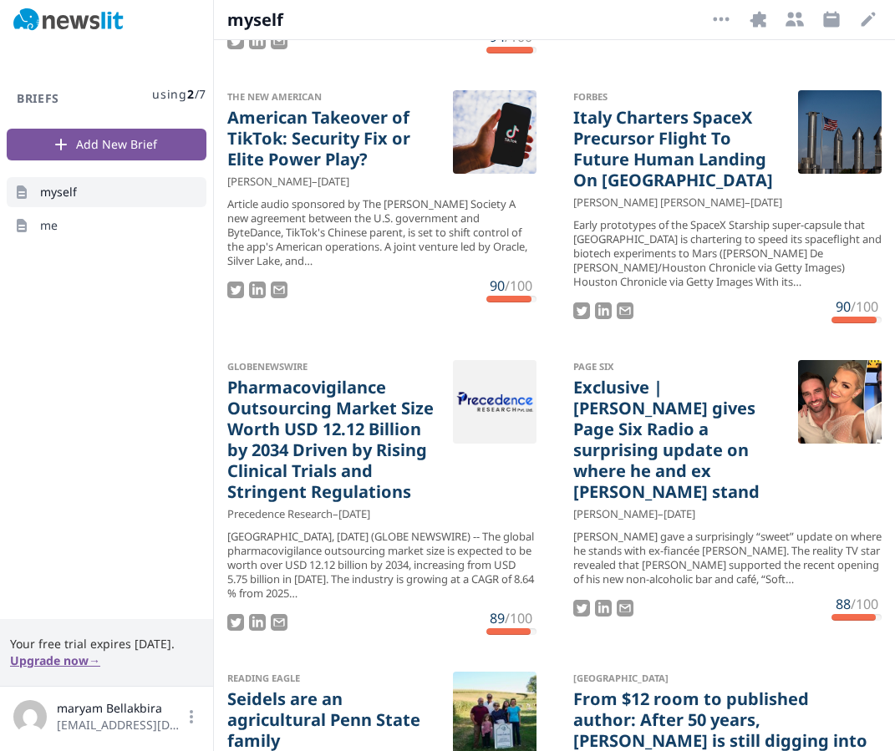
select select "9"
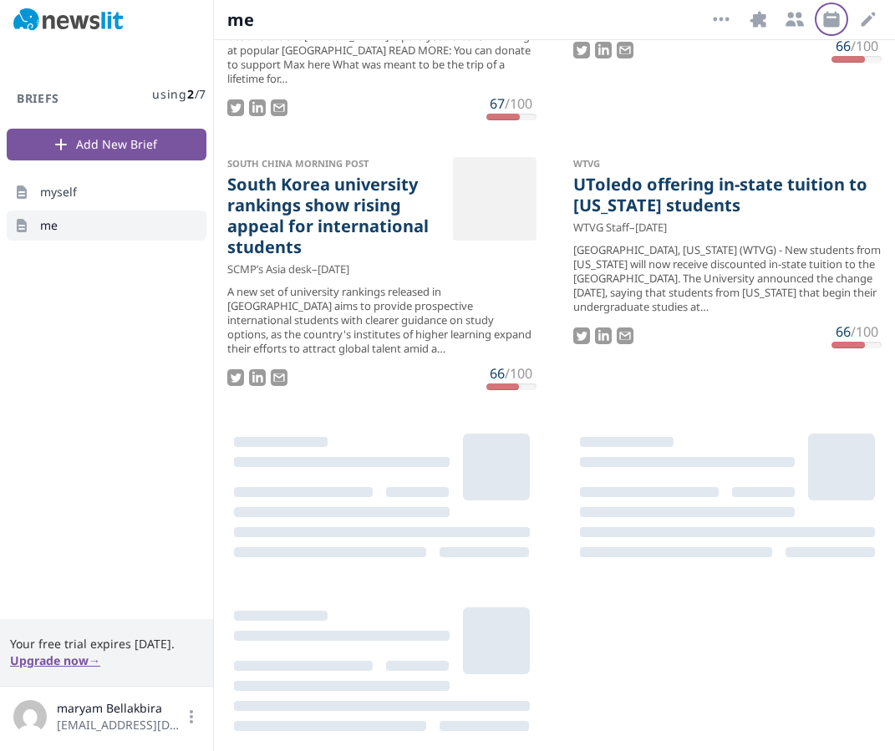
scroll to position [2278, 0]
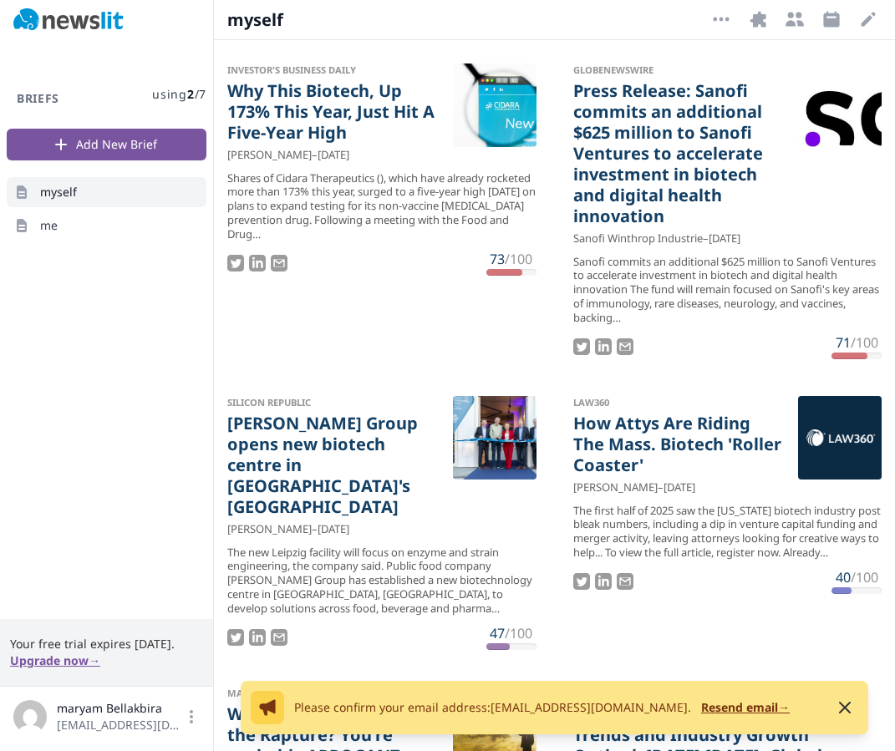
scroll to position [259, 0]
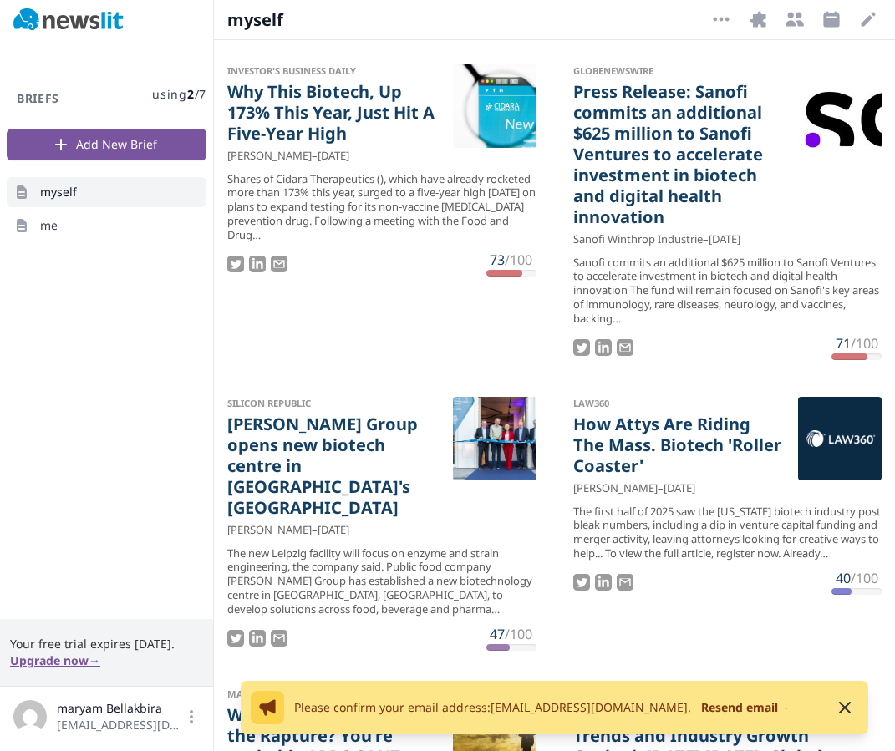
click at [170, 95] on span "using 2 / 7" at bounding box center [179, 94] width 54 height 17
click at [129, 200] on link "myself" at bounding box center [107, 192] width 200 height 30
click at [126, 244] on div "Briefs using 2 / 7 Add New Brief myself me" at bounding box center [106, 329] width 213 height 579
click at [125, 209] on div "myself me" at bounding box center [107, 208] width 200 height 63
click at [129, 231] on link "me" at bounding box center [107, 226] width 200 height 30
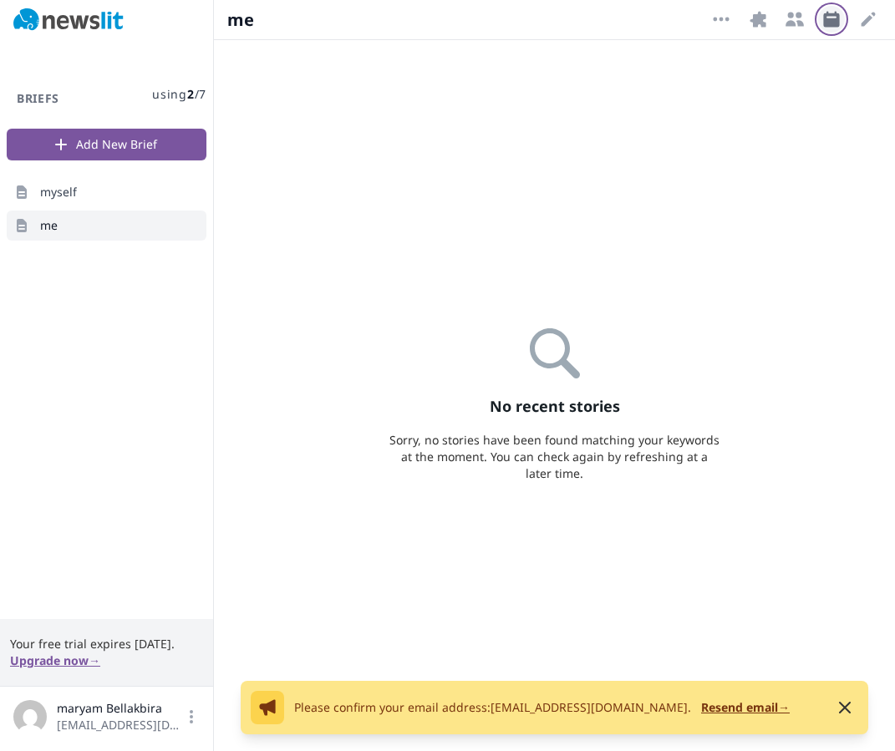
click at [834, 19] on icon "button" at bounding box center [831, 19] width 16 height 16
select select "9"
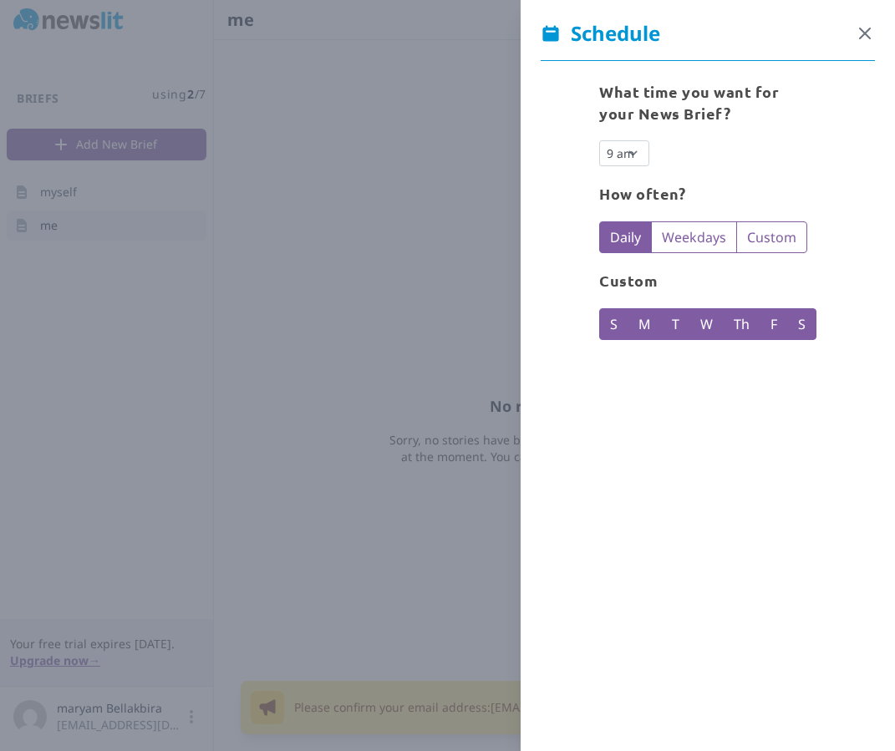
click at [866, 29] on icon "button" at bounding box center [865, 33] width 20 height 20
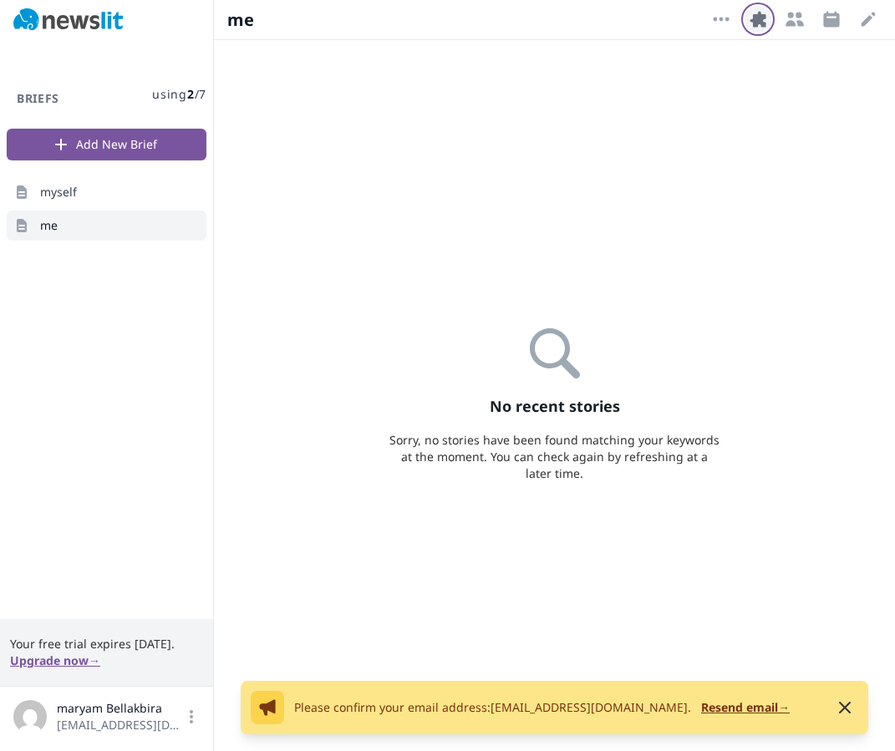
click at [752, 18] on icon "button" at bounding box center [758, 19] width 20 height 20
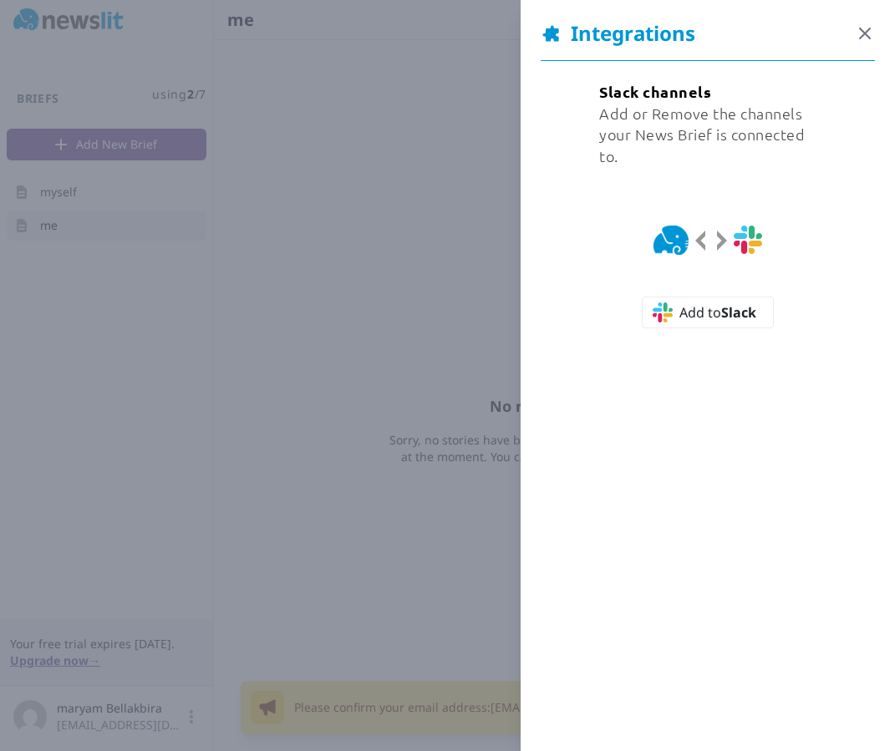
click at [861, 26] on icon "button" at bounding box center [865, 33] width 20 height 20
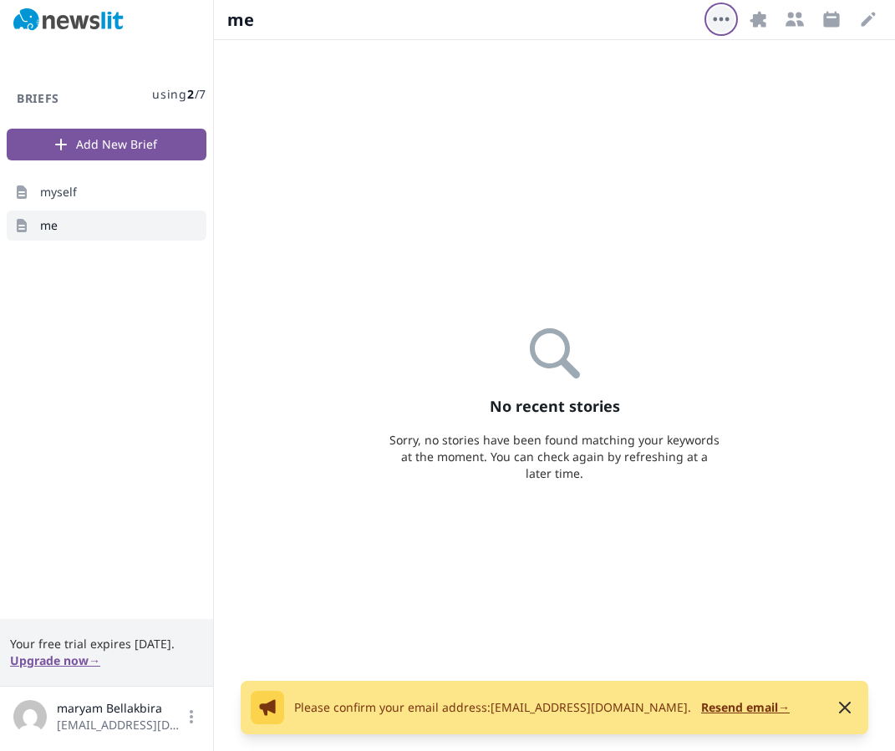
click at [729, 28] on icon "button" at bounding box center [721, 19] width 20 height 20
click at [845, 14] on div "More Options Delete Brief Integrations Recipients Schedule Edit Open options" at bounding box center [795, 20] width 174 height 28
click at [877, 16] on icon "button" at bounding box center [868, 19] width 20 height 20
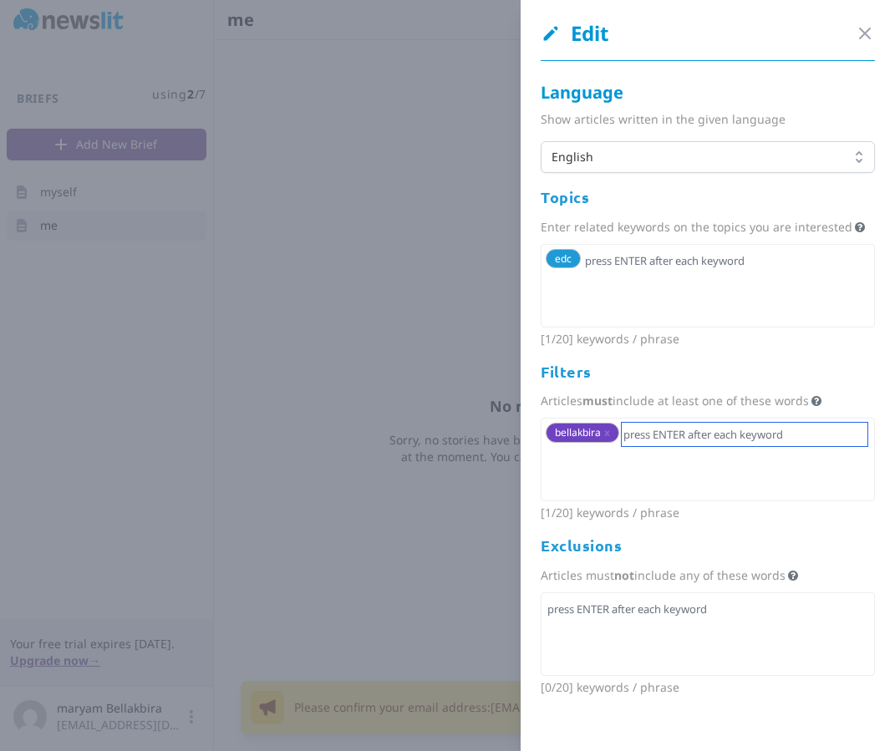
click at [654, 440] on input "text" at bounding box center [745, 434] width 246 height 23
click at [609, 434] on span "x" at bounding box center [607, 432] width 6 height 14
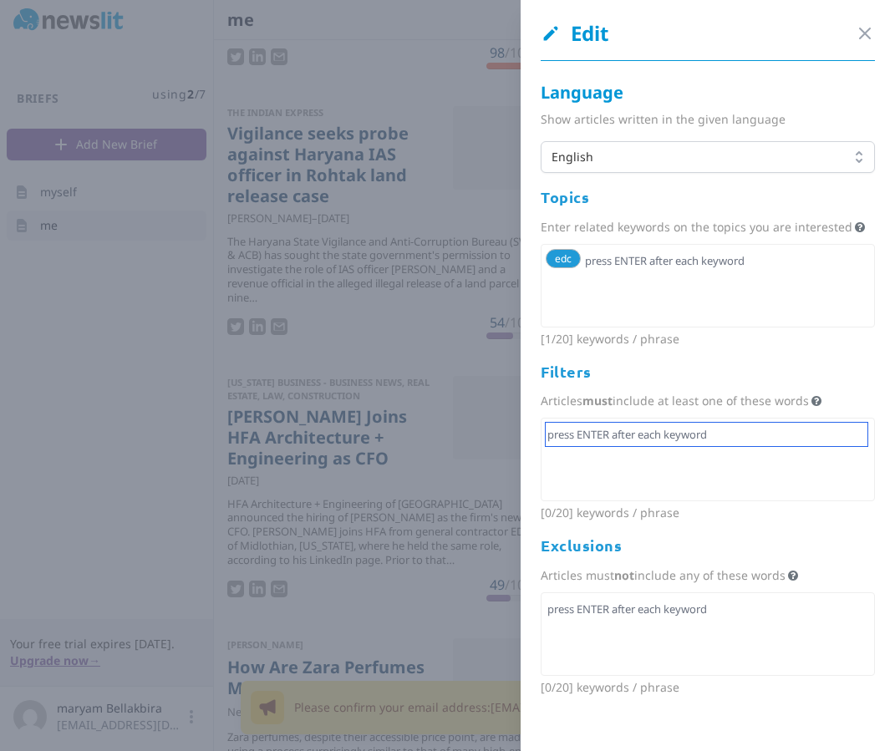
scroll to position [258, 0]
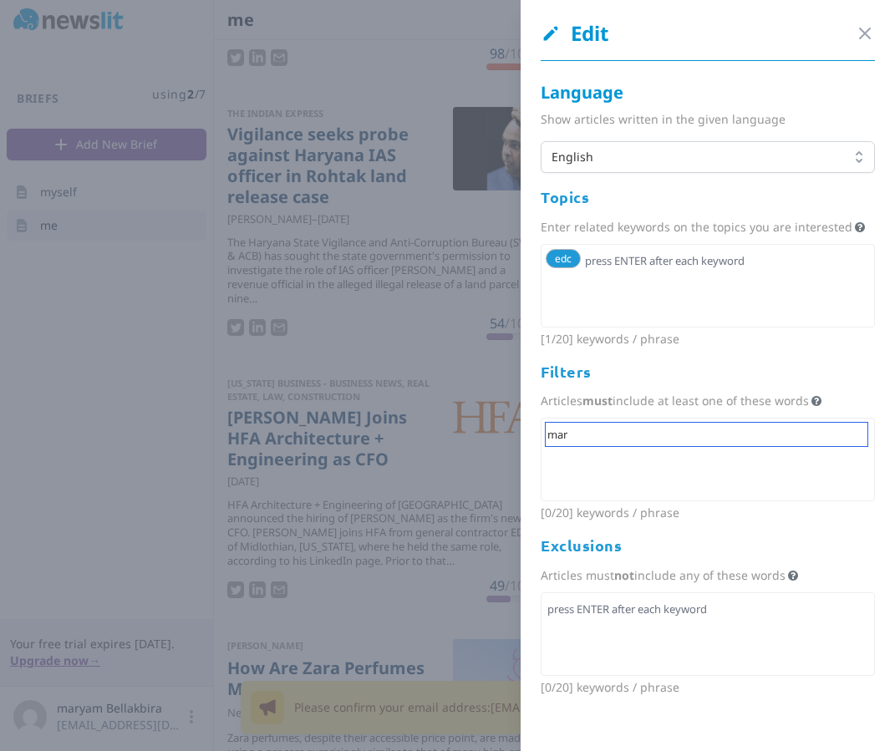
type input "[PERSON_NAME]"
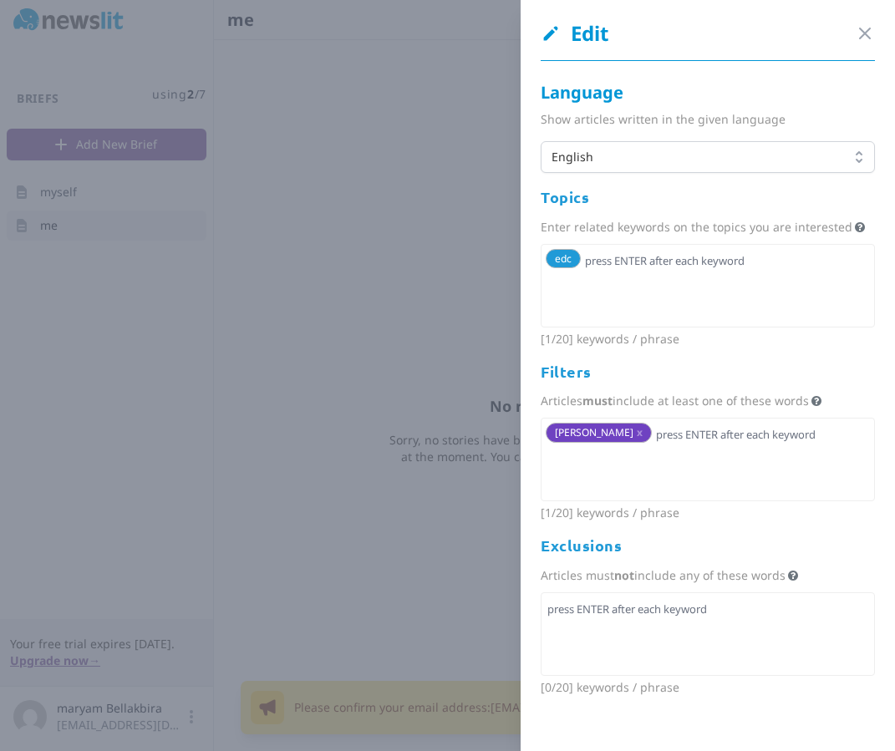
click at [637, 429] on span "x" at bounding box center [640, 432] width 6 height 14
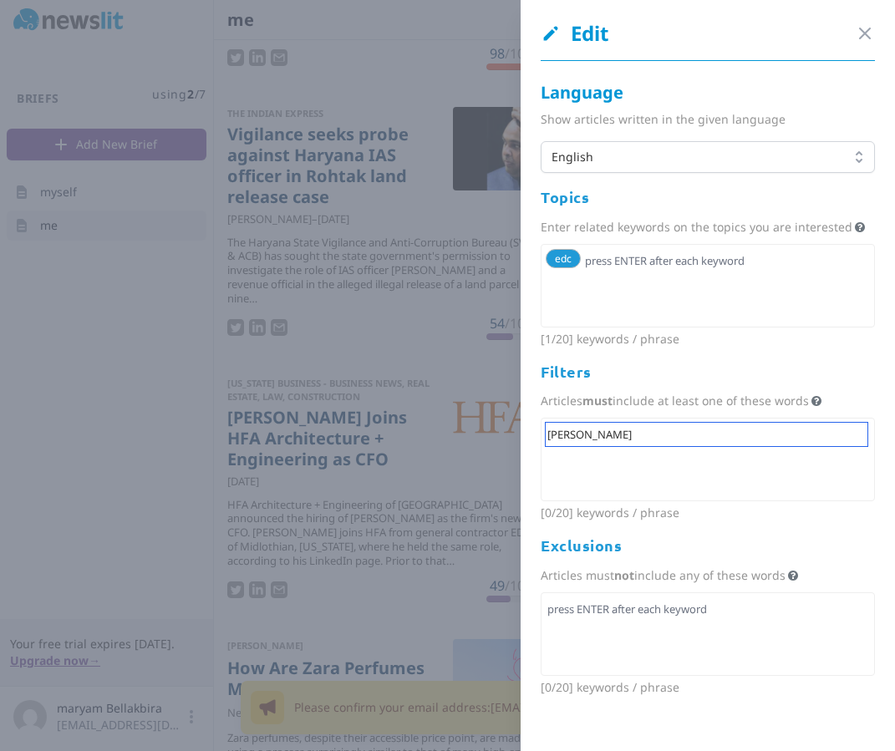
type input "cornell"
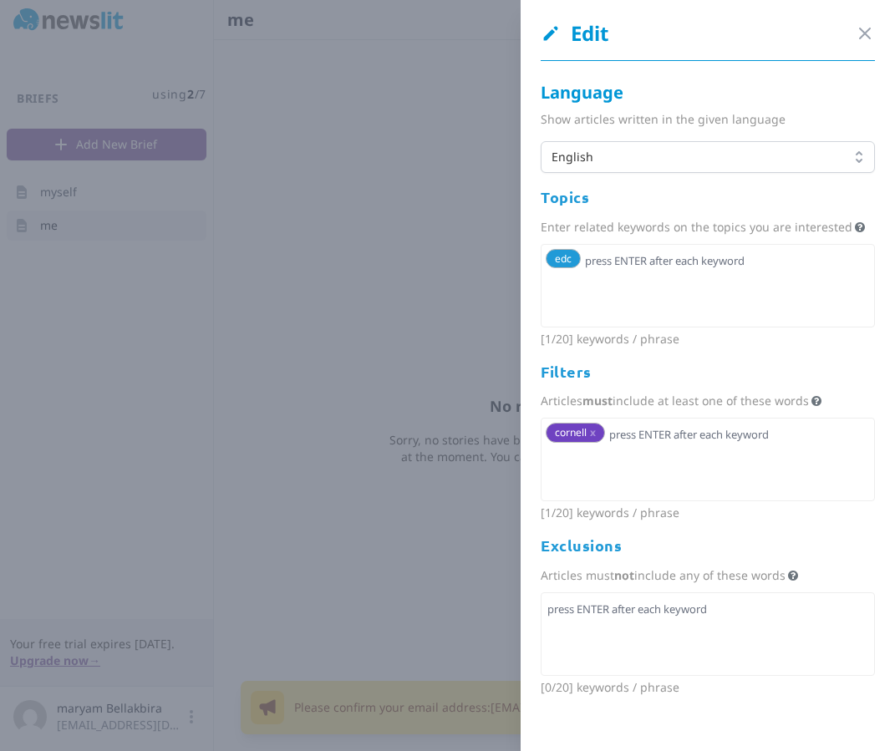
click at [595, 434] on span "x" at bounding box center [593, 432] width 6 height 14
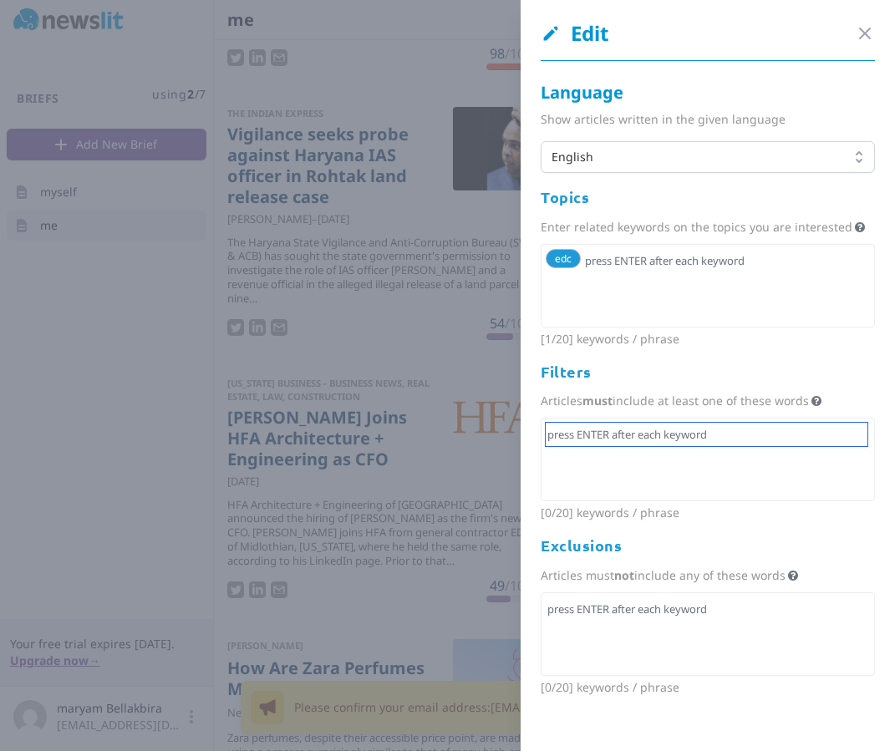
scroll to position [257, 0]
click at [404, 255] on div at bounding box center [447, 375] width 895 height 751
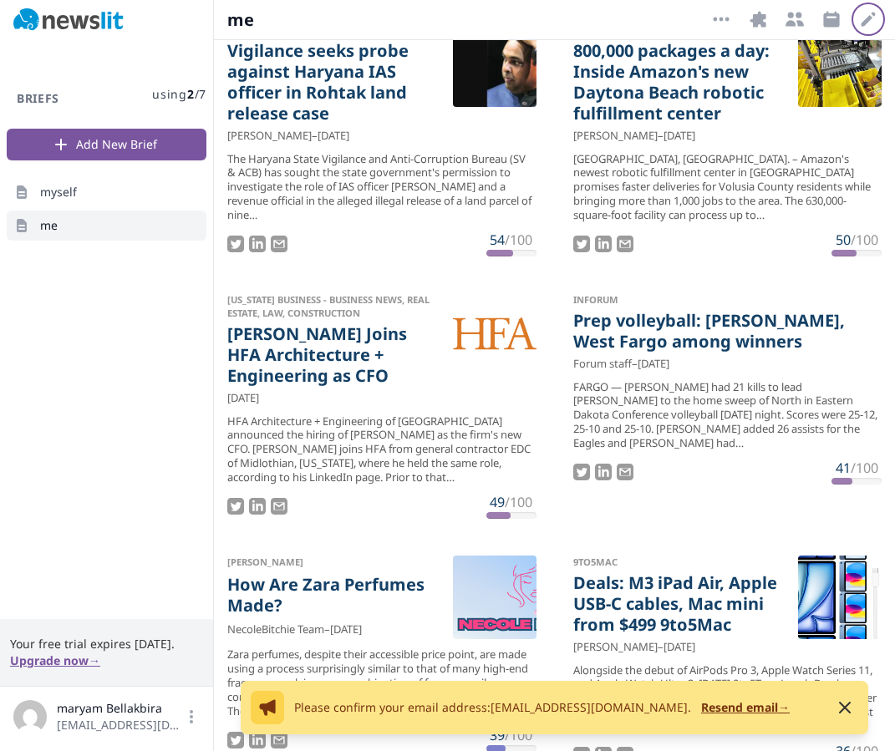
scroll to position [896, 0]
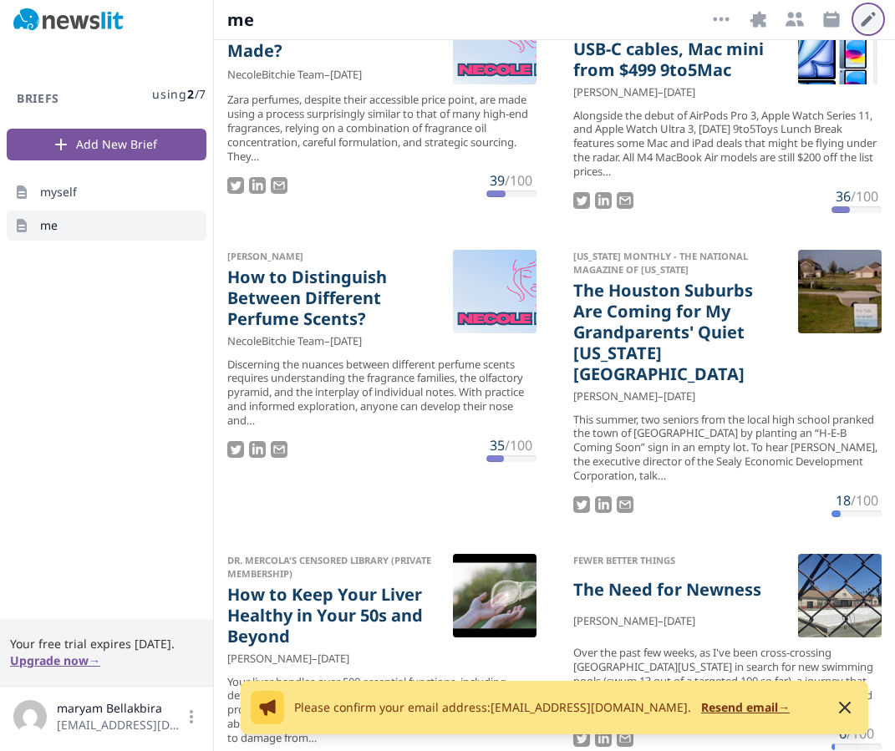
click at [861, 14] on icon "button" at bounding box center [868, 19] width 20 height 20
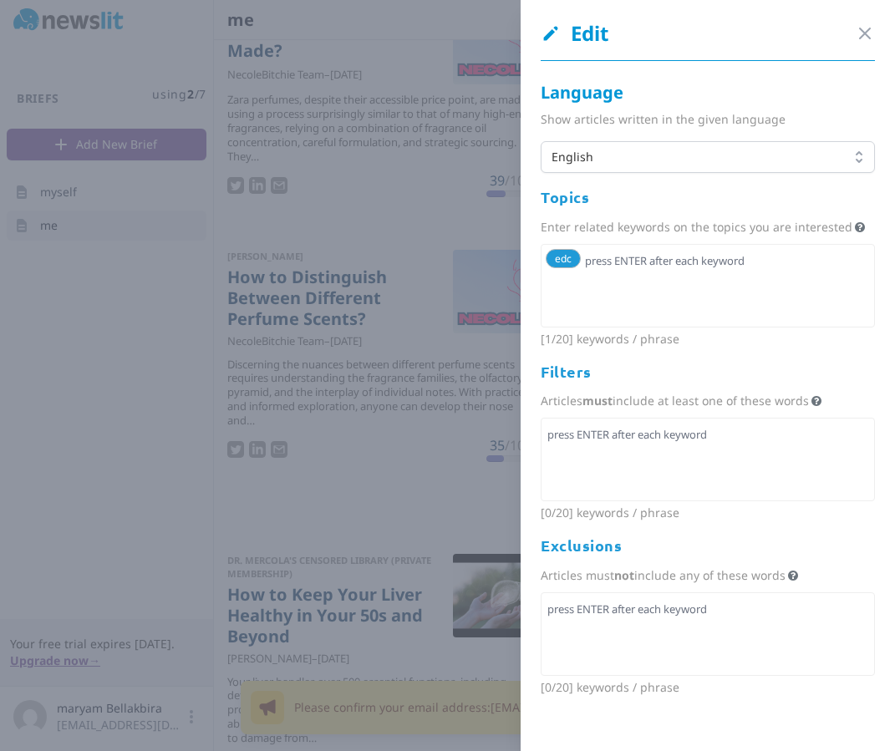
click at [615, 448] on div at bounding box center [708, 460] width 334 height 84
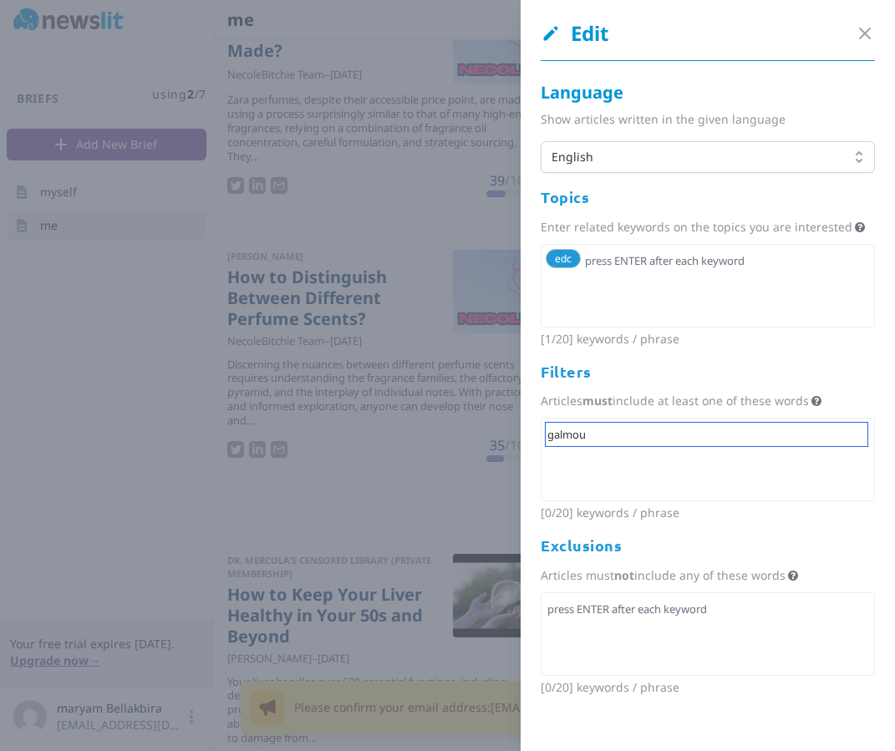
type input "galmour"
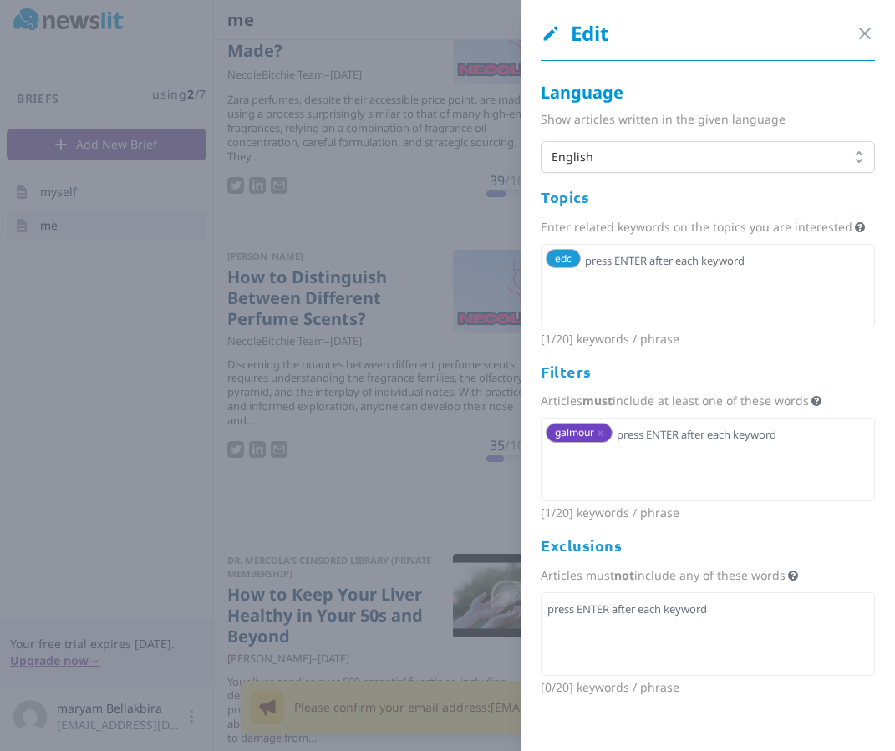
click at [477, 459] on div at bounding box center [447, 375] width 895 height 751
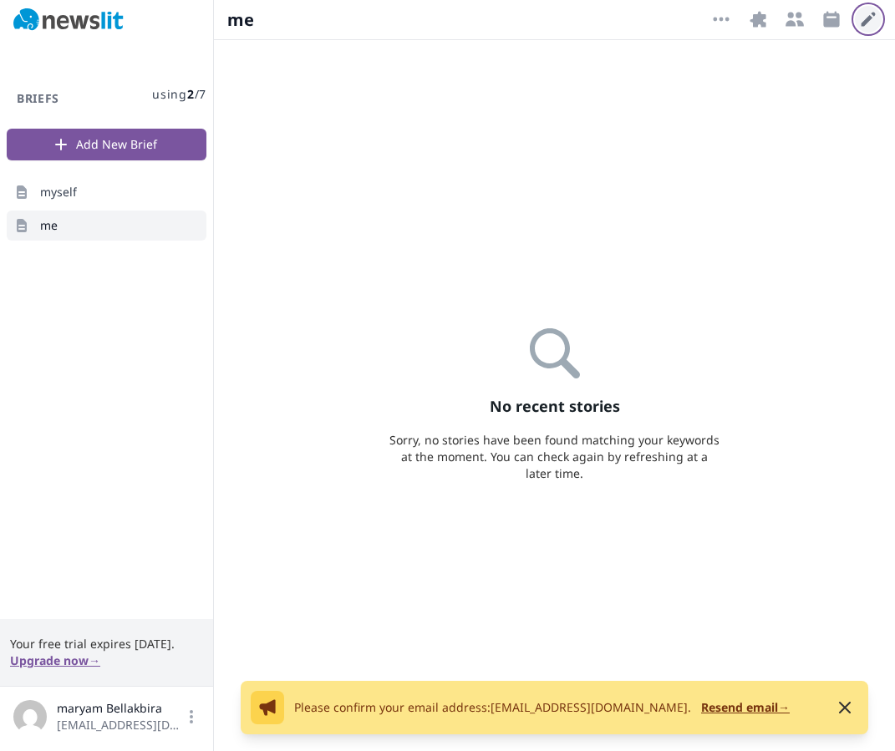
click at [867, 16] on icon "button" at bounding box center [868, 19] width 20 height 20
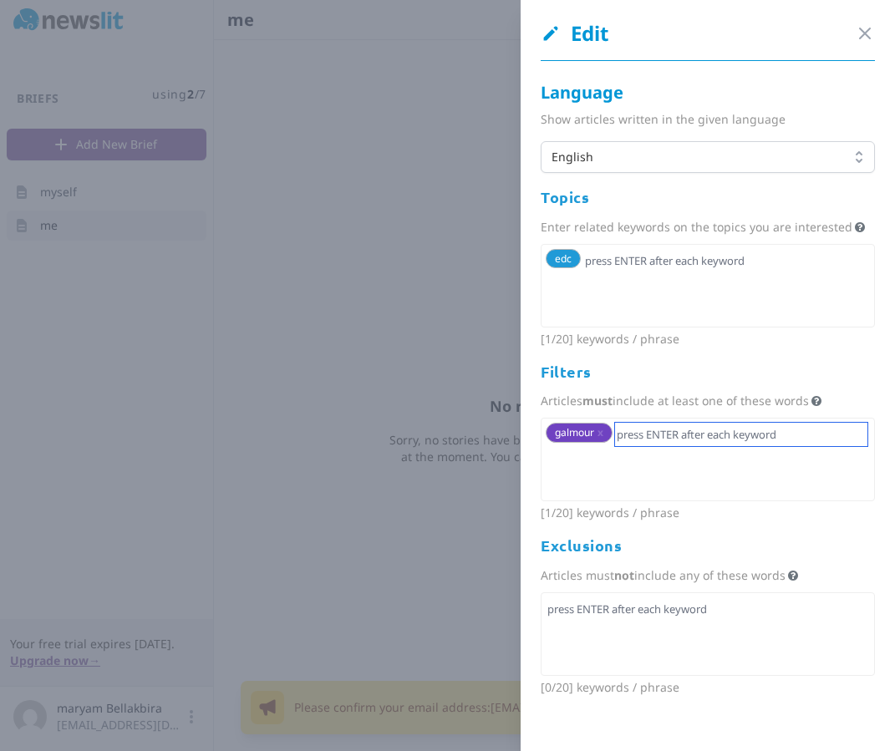
click at [723, 439] on input "text" at bounding box center [741, 434] width 252 height 23
click at [604, 434] on span "galmour x" at bounding box center [579, 432] width 67 height 19
click at [601, 434] on span "x" at bounding box center [600, 432] width 6 height 14
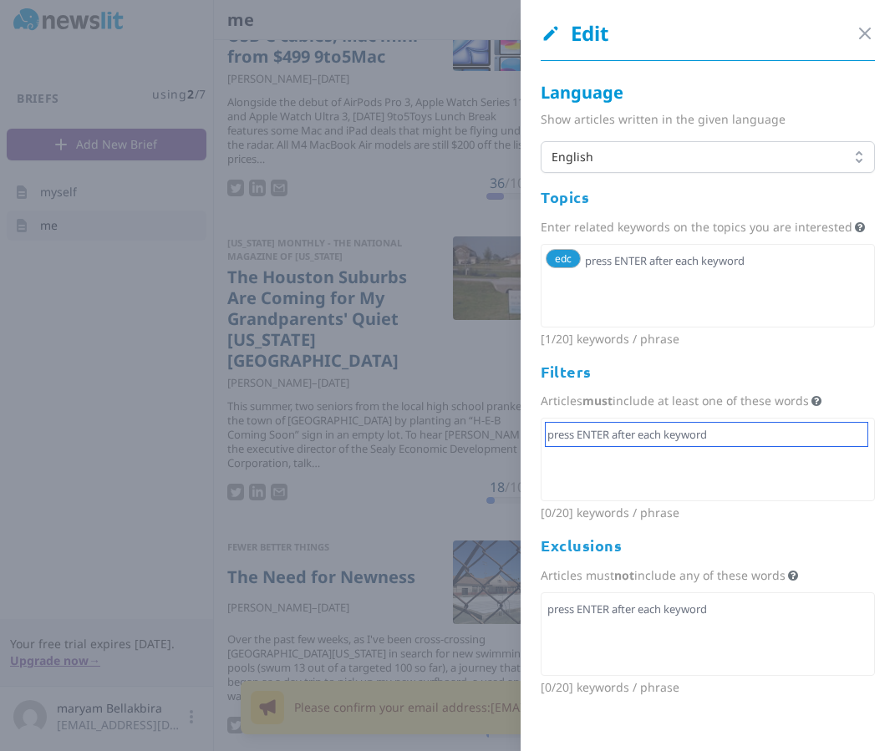
scroll to position [839, 0]
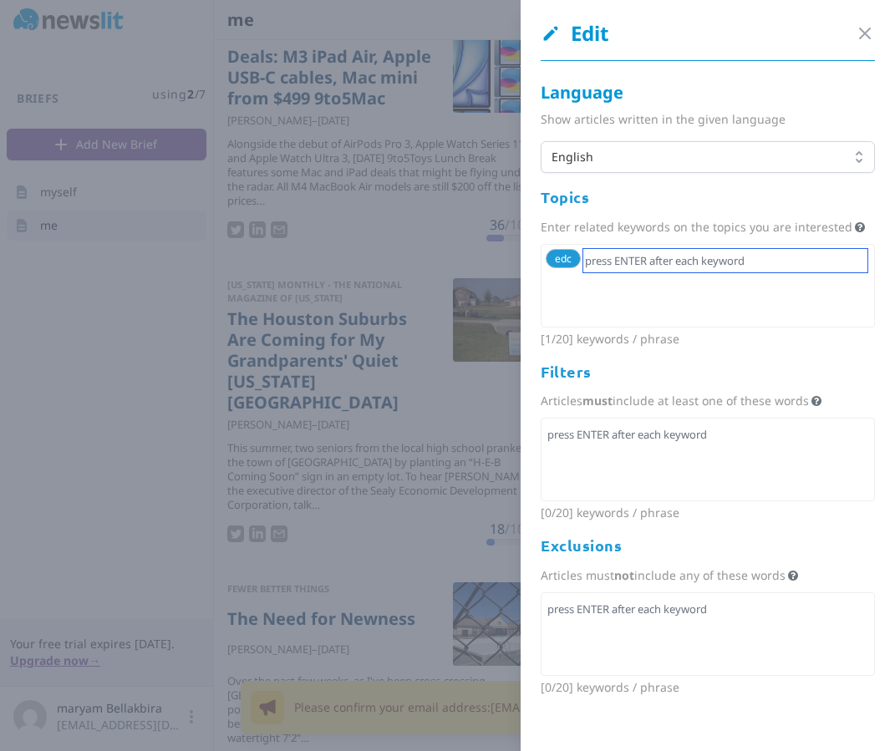
click at [597, 267] on input "text" at bounding box center [725, 260] width 284 height 23
click at [576, 264] on span "edc" at bounding box center [563, 258] width 35 height 19
type input "student"
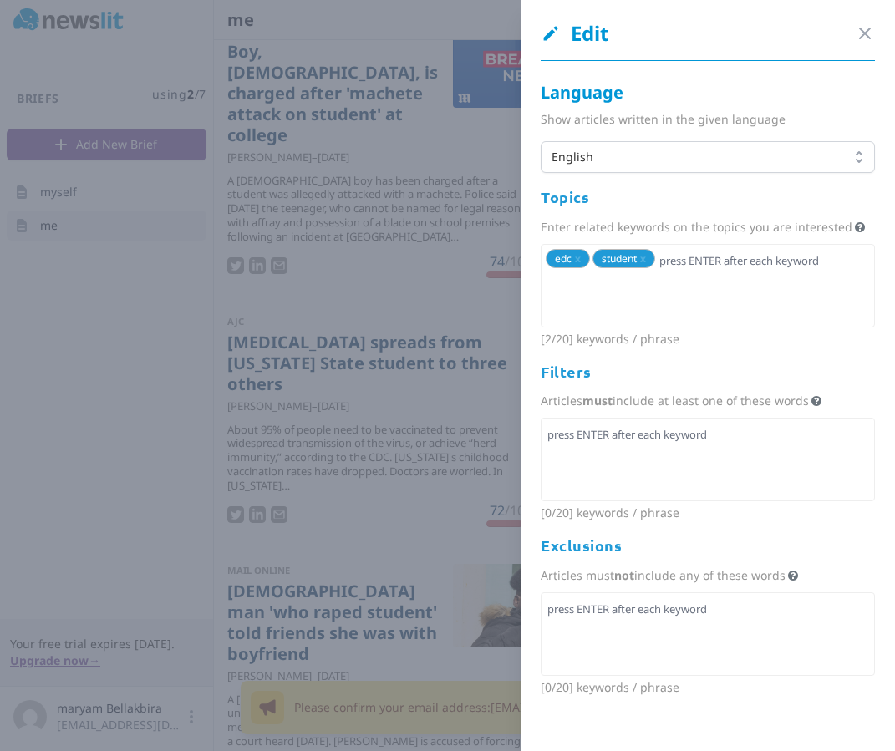
click at [622, 453] on div at bounding box center [708, 460] width 334 height 84
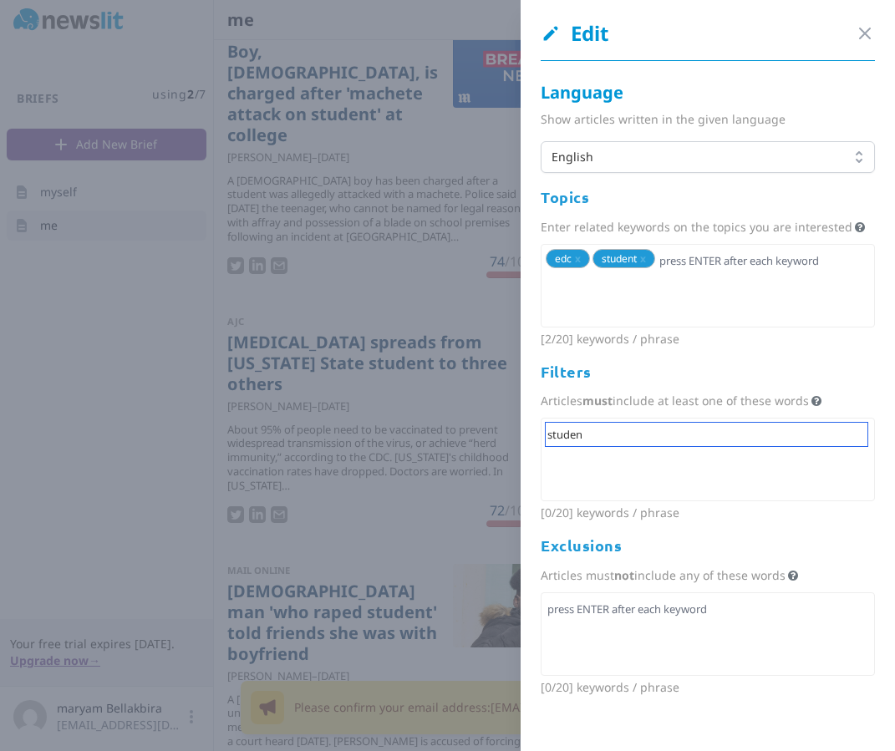
type input "student"
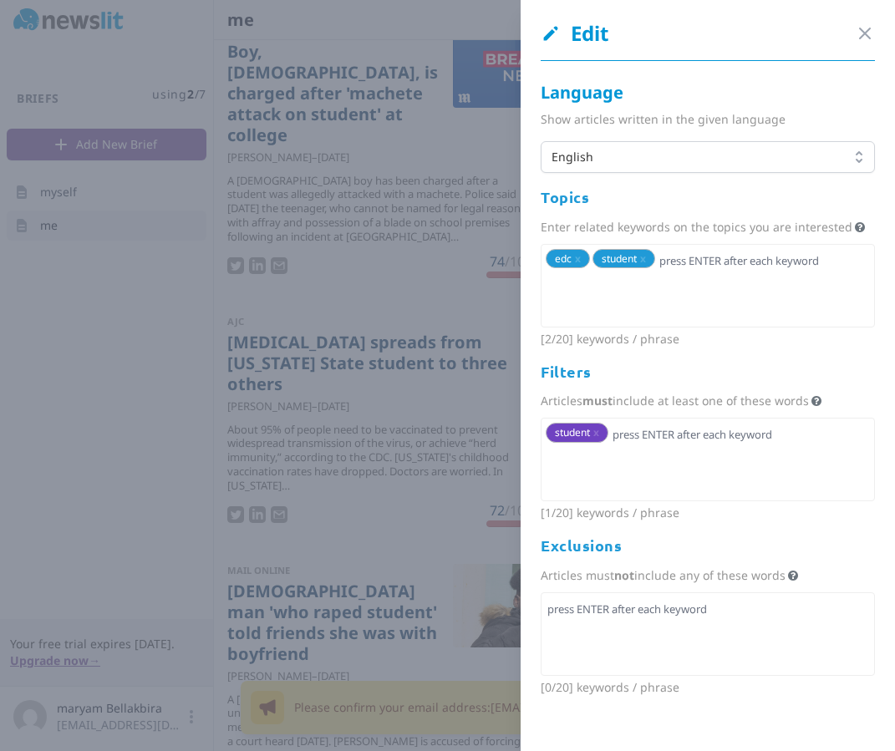
click at [443, 449] on div at bounding box center [447, 375] width 895 height 751
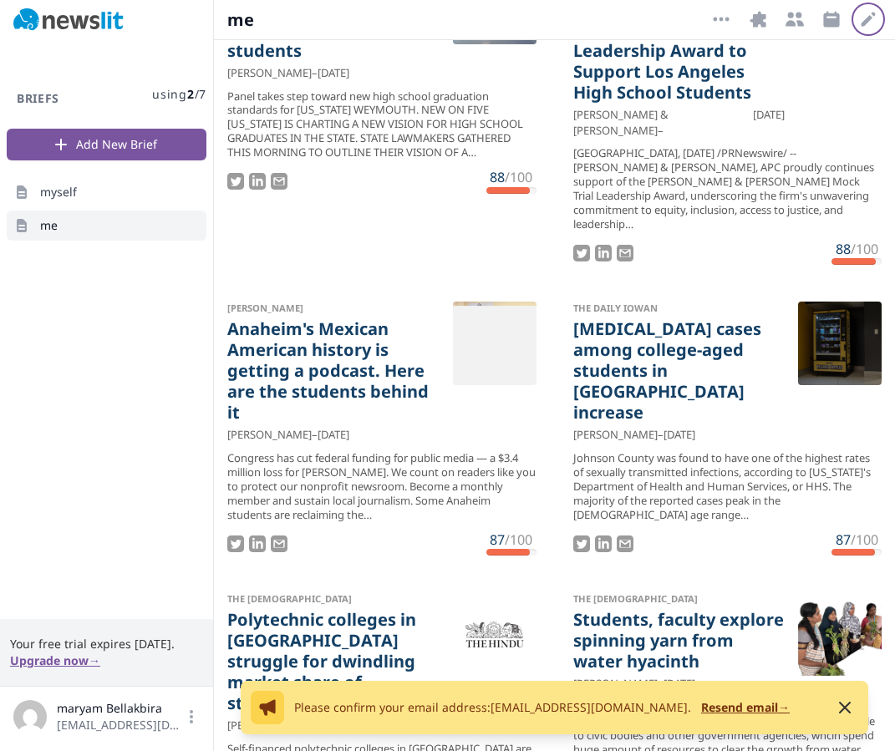
scroll to position [12699, 0]
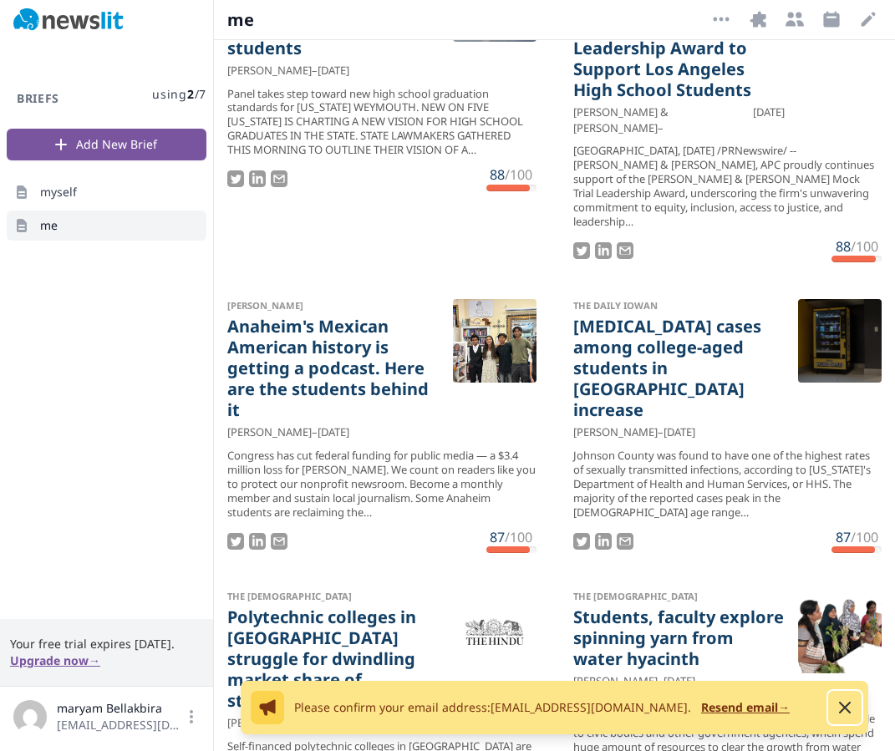
click at [844, 708] on icon "button" at bounding box center [845, 708] width 10 height 10
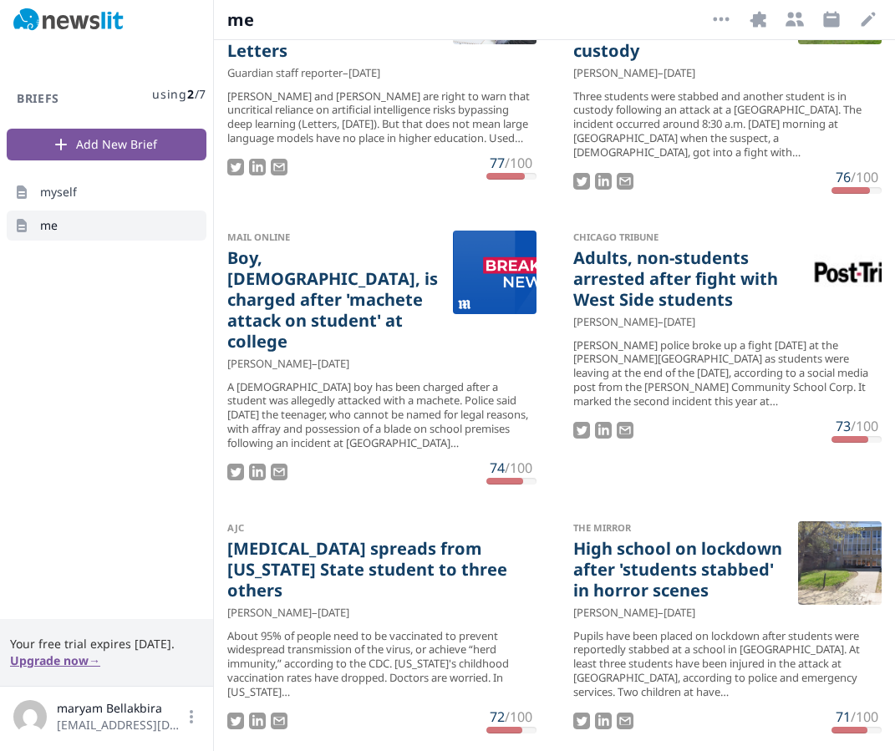
scroll to position [0, 0]
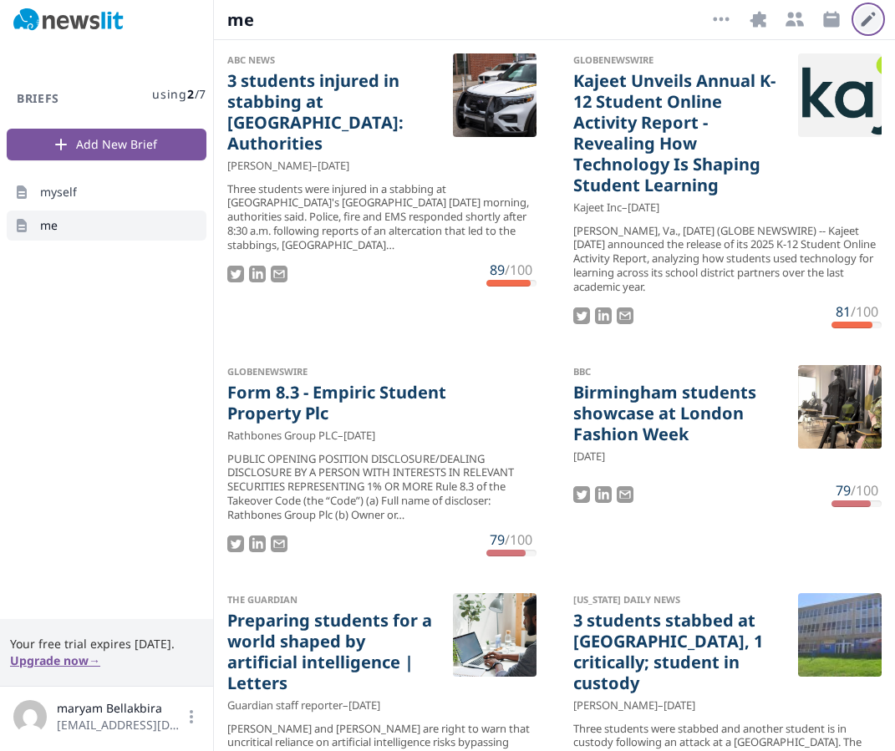
click at [861, 18] on icon "button" at bounding box center [868, 19] width 20 height 20
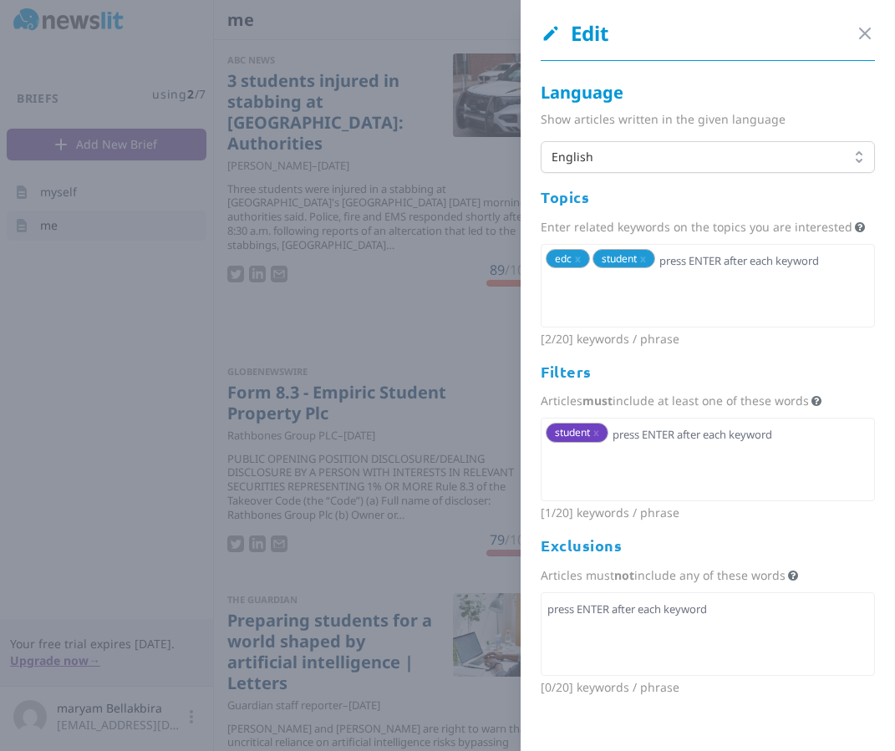
click at [722, 272] on div "edc x student x" at bounding box center [708, 286] width 334 height 84
type input "cornell"
click at [432, 277] on div at bounding box center [447, 375] width 895 height 751
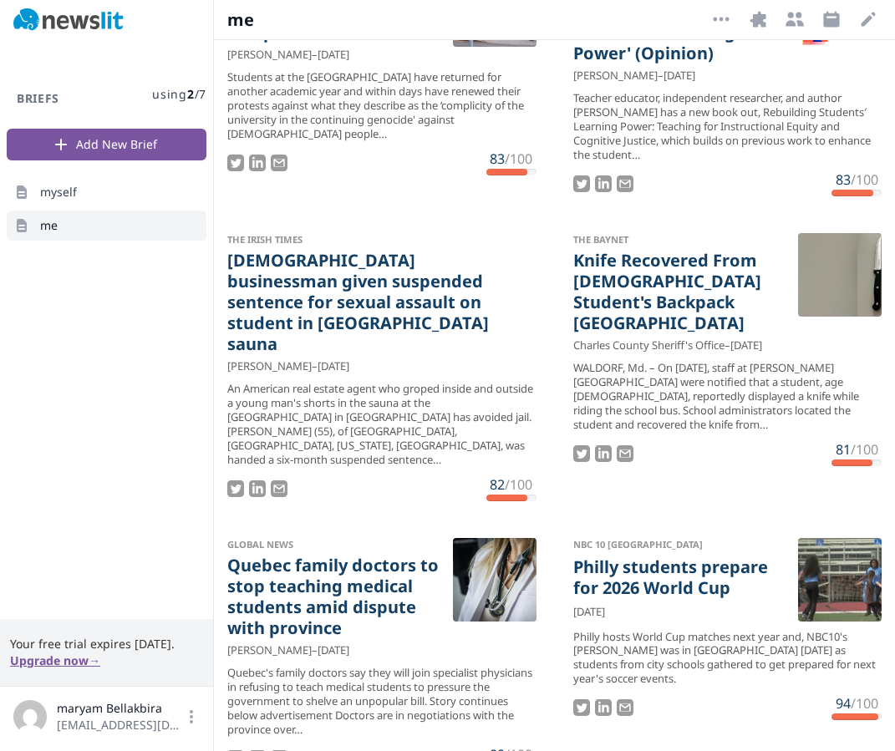
scroll to position [6714, 0]
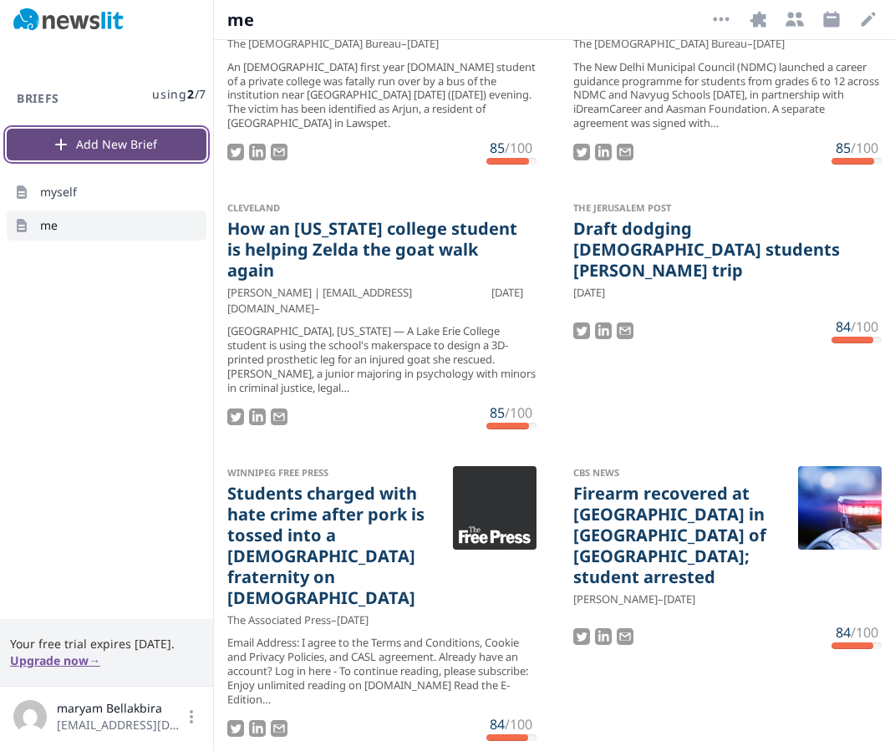
click at [102, 141] on button "Add New Brief" at bounding box center [107, 145] width 200 height 32
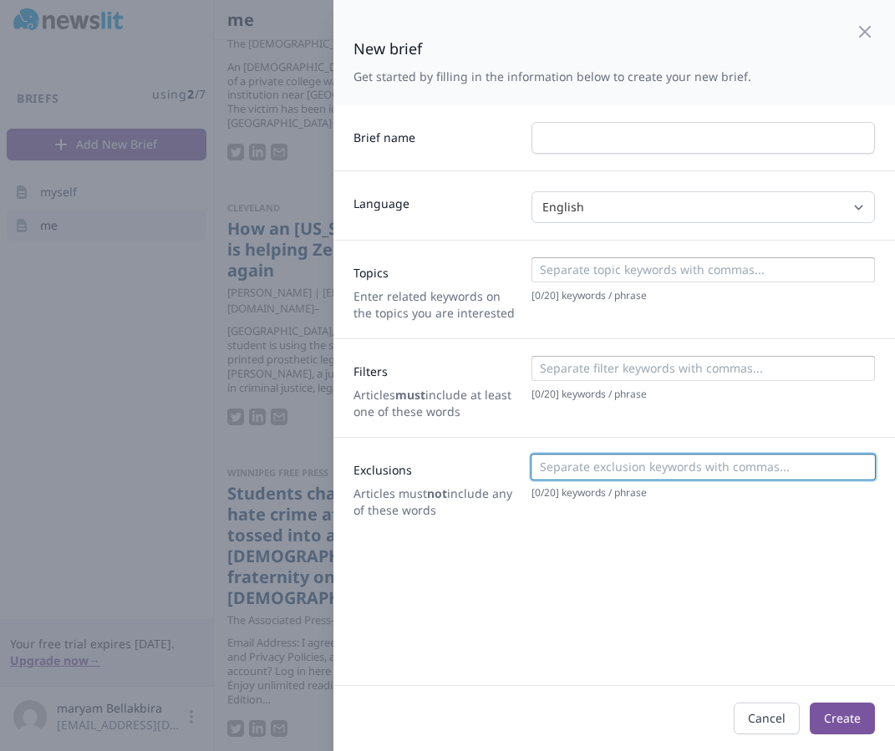
click at [616, 471] on input at bounding box center [702, 467] width 333 height 17
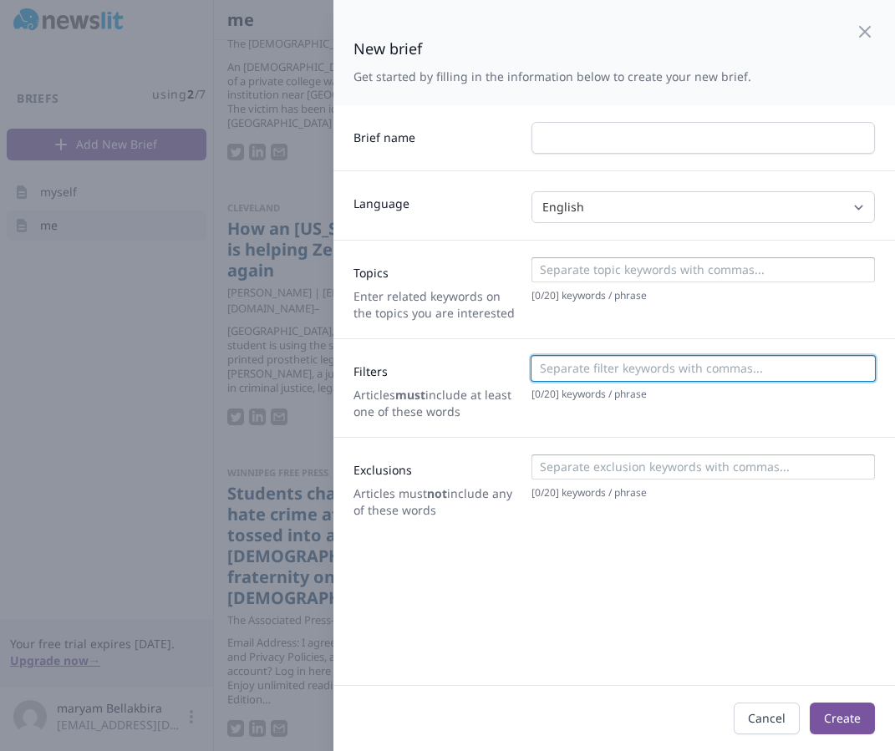
click at [593, 369] on input at bounding box center [702, 368] width 333 height 17
type input "m"
type input "bellakbira"
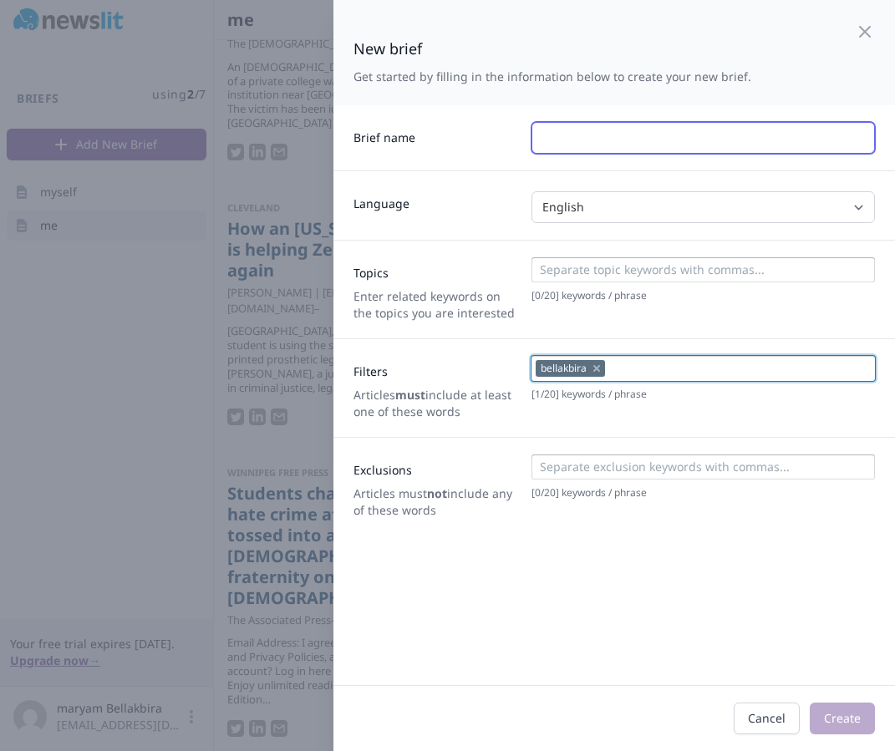
click at [688, 138] on input "text" at bounding box center [702, 138] width 343 height 32
type input "m"
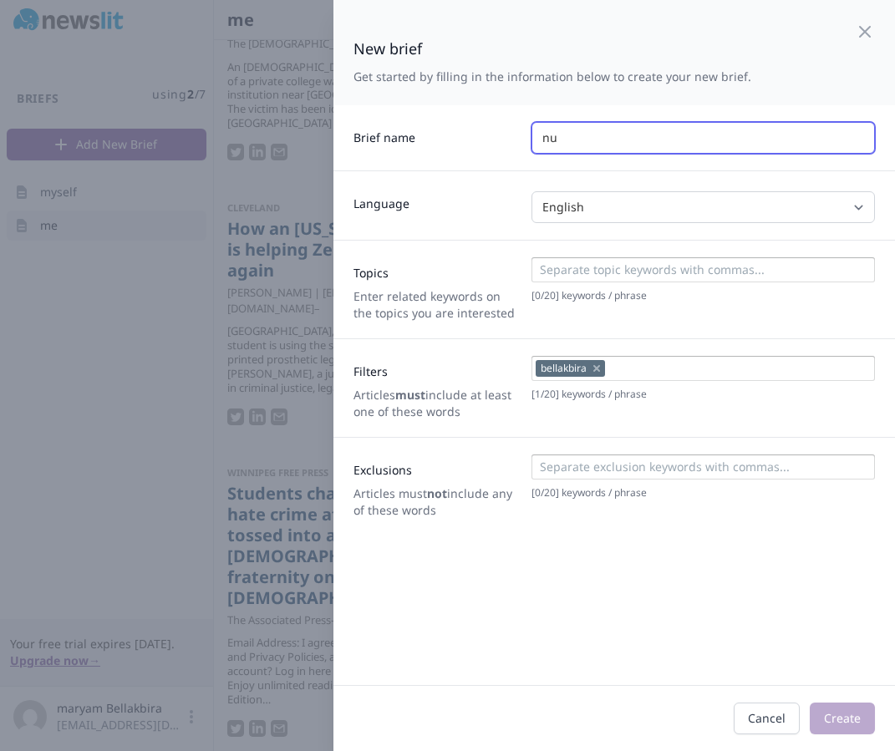
type input "n"
type input "my name"
click at [696, 270] on input at bounding box center [702, 269] width 333 height 17
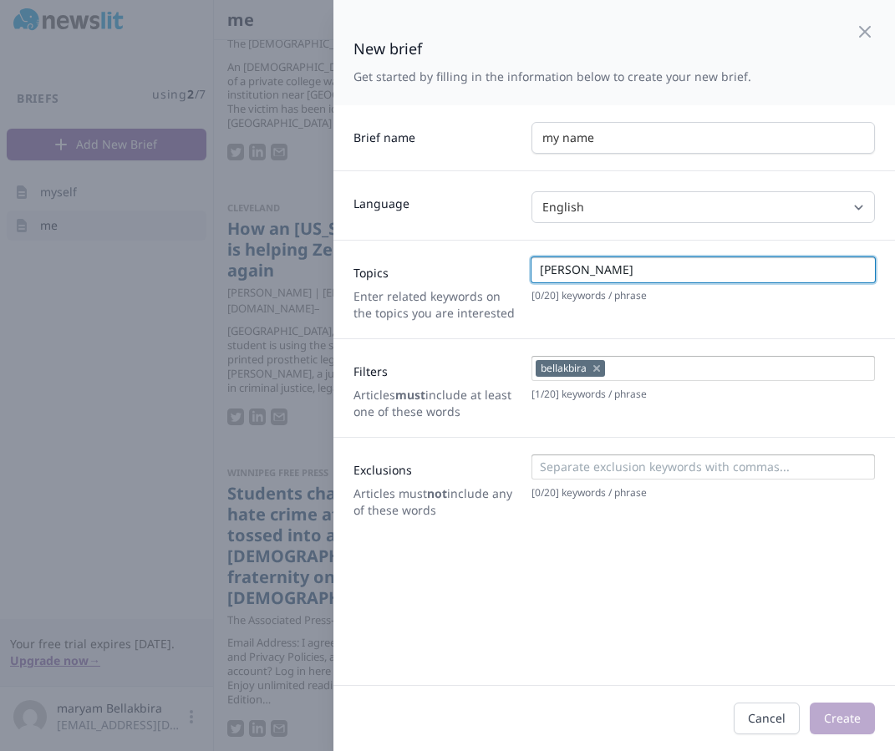
type input "[PERSON_NAME]"
click at [719, 607] on div "New brief Get started by filling in the information below to create your new br…" at bounding box center [613, 342] width 561 height 685
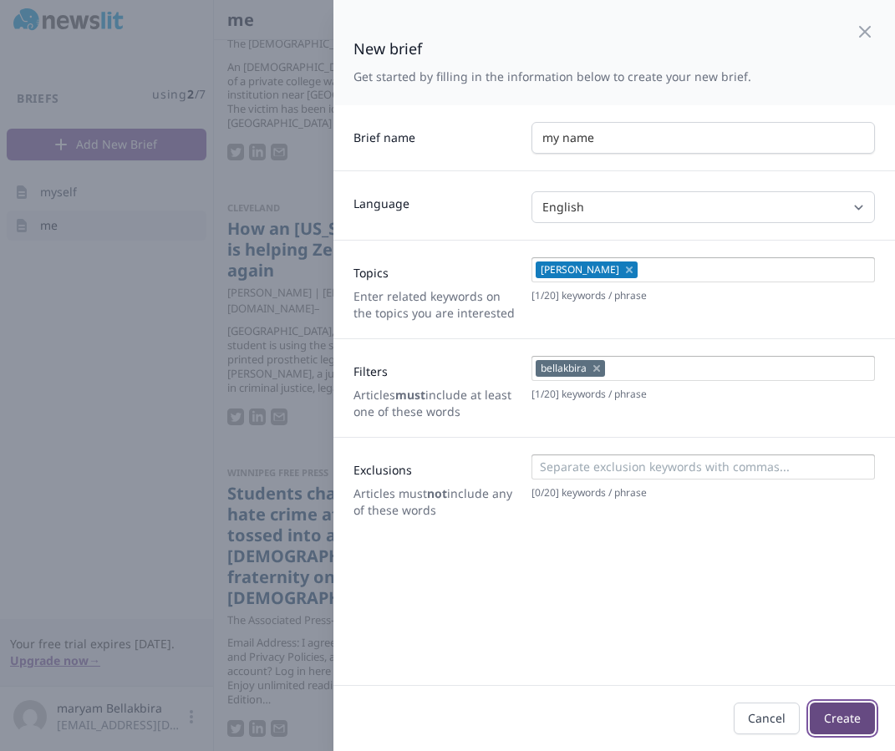
click at [862, 713] on button "Create" at bounding box center [842, 719] width 65 height 32
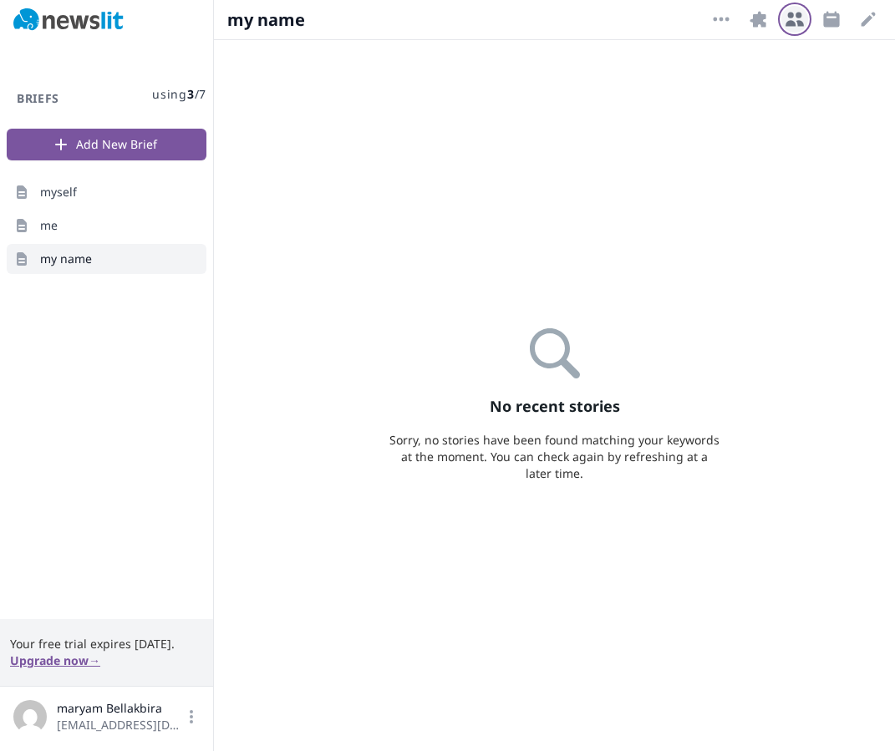
click at [787, 23] on icon "button" at bounding box center [794, 20] width 18 height 14
